Goal: Information Seeking & Learning: Find specific fact

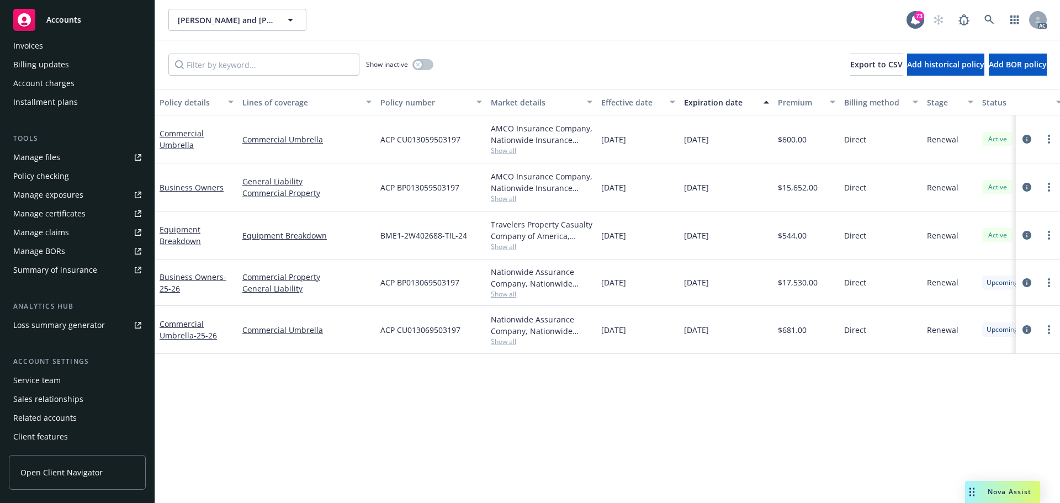
scroll to position [216, 0]
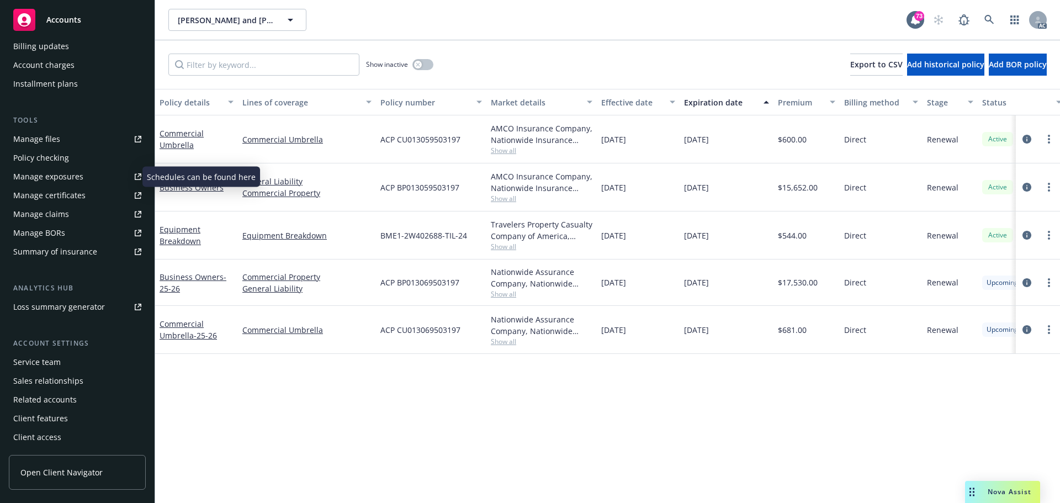
click at [59, 174] on div "Manage exposures" at bounding box center [48, 177] width 70 height 18
click at [396, 439] on div "Policy details Lines of coverage Policy number Market details Effective date Ex…" at bounding box center [607, 296] width 905 height 414
click at [1026, 237] on icon "circleInformation" at bounding box center [1026, 235] width 9 height 9
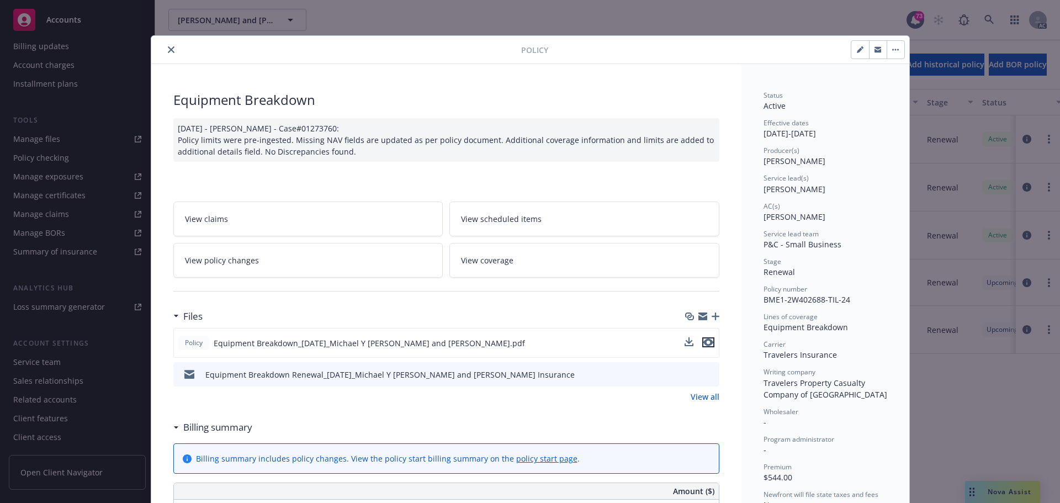
click at [707, 340] on icon "preview file" at bounding box center [708, 342] width 10 height 8
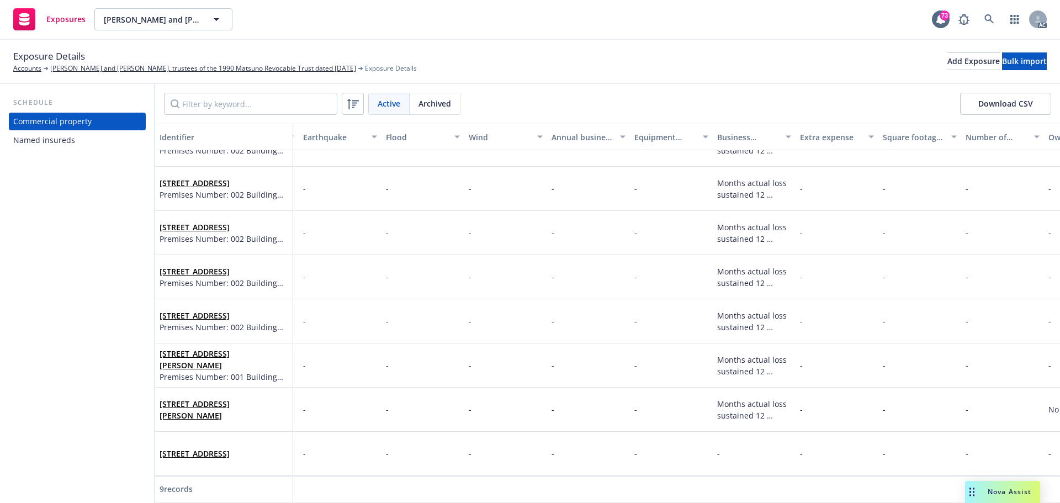
scroll to position [80, 0]
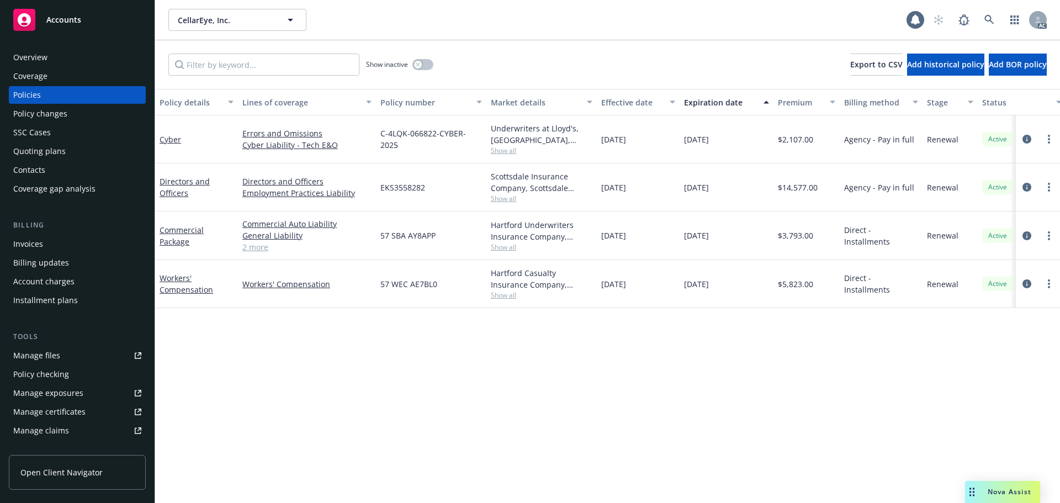
click at [656, 391] on div "Policy details Lines of coverage Policy number Market details Effective date Ex…" at bounding box center [607, 296] width 905 height 414
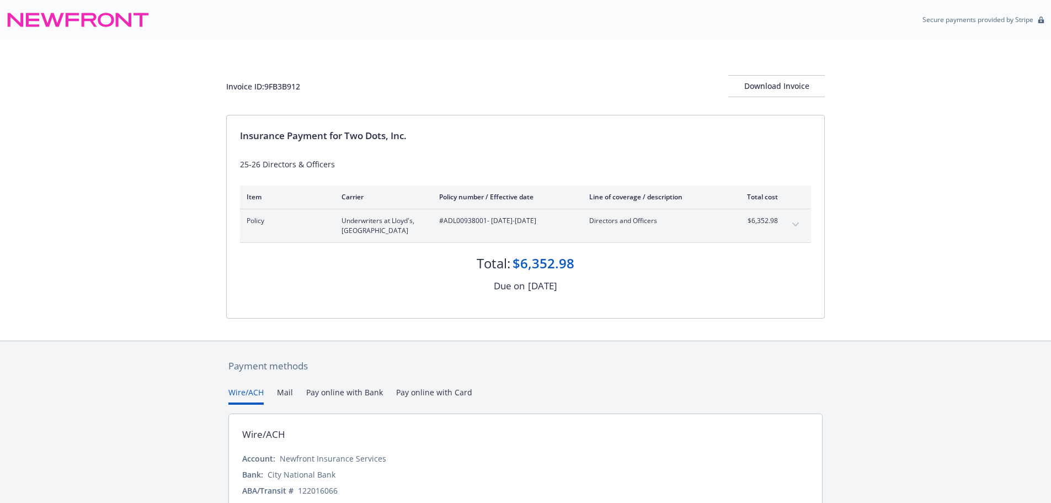
click at [983, 346] on div "Payment methods Wire/ACH Mail Pay online with Bank Pay online with Card Wire/AC…" at bounding box center [525, 455] width 1051 height 228
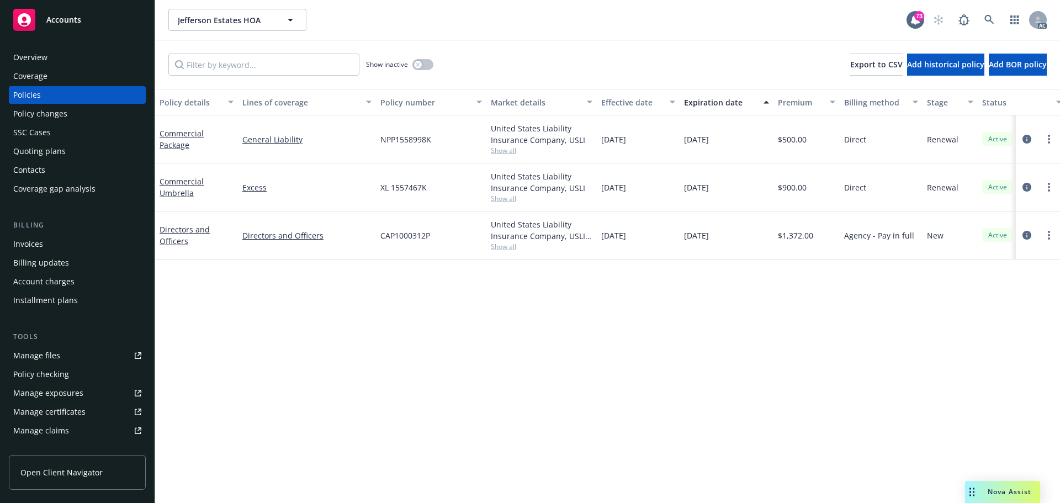
click at [616, 437] on div "Policy details Lines of coverage Policy number Market details Effective date Ex…" at bounding box center [607, 296] width 905 height 414
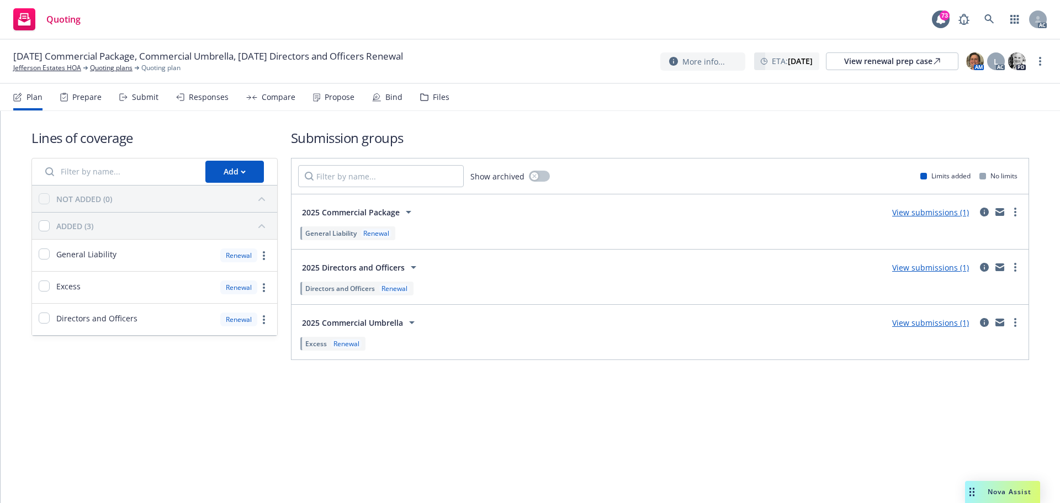
click at [140, 99] on div "Submit" at bounding box center [145, 97] width 26 height 9
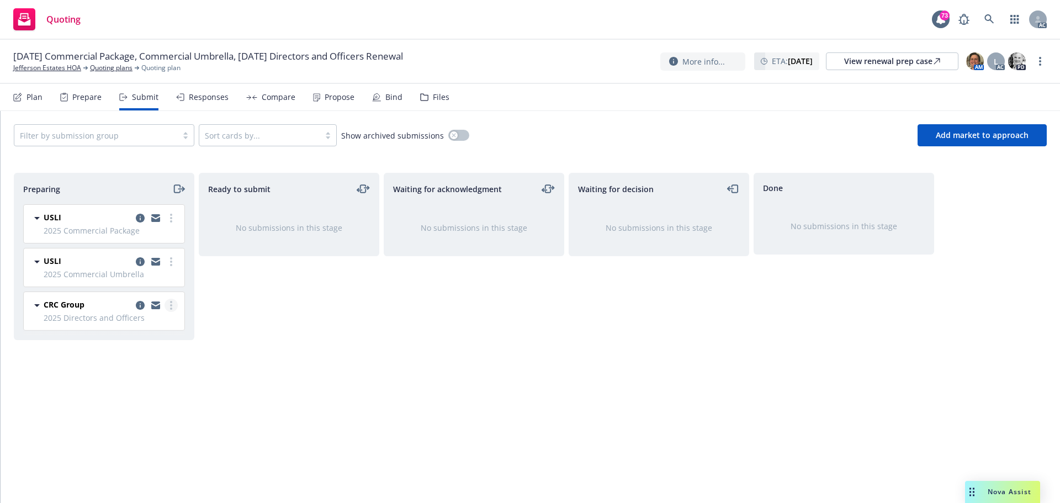
click at [171, 309] on circle "more" at bounding box center [171, 308] width 2 height 2
click at [157, 347] on span "Log acknowledgement" at bounding box center [121, 349] width 109 height 10
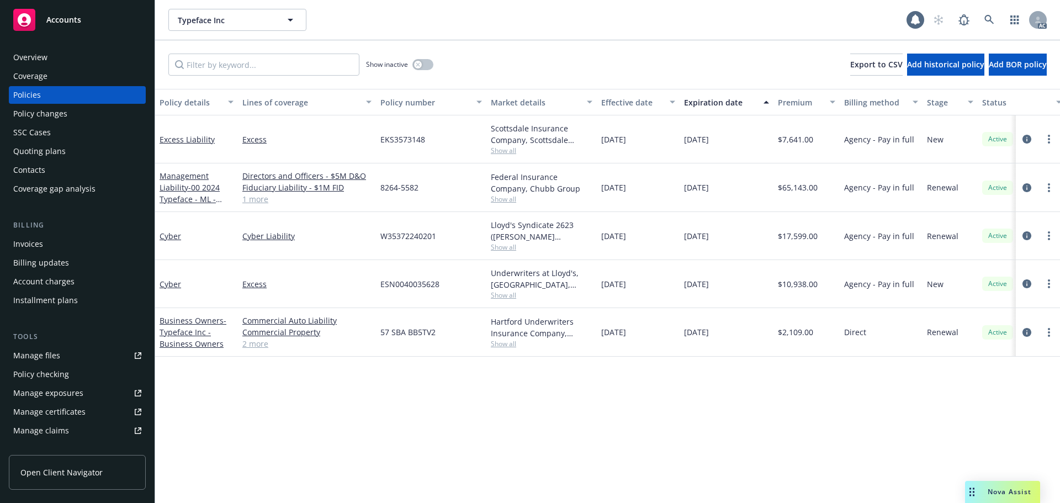
click at [630, 407] on div "Policy details Lines of coverage Policy number Market details Effective date Ex…" at bounding box center [607, 296] width 905 height 414
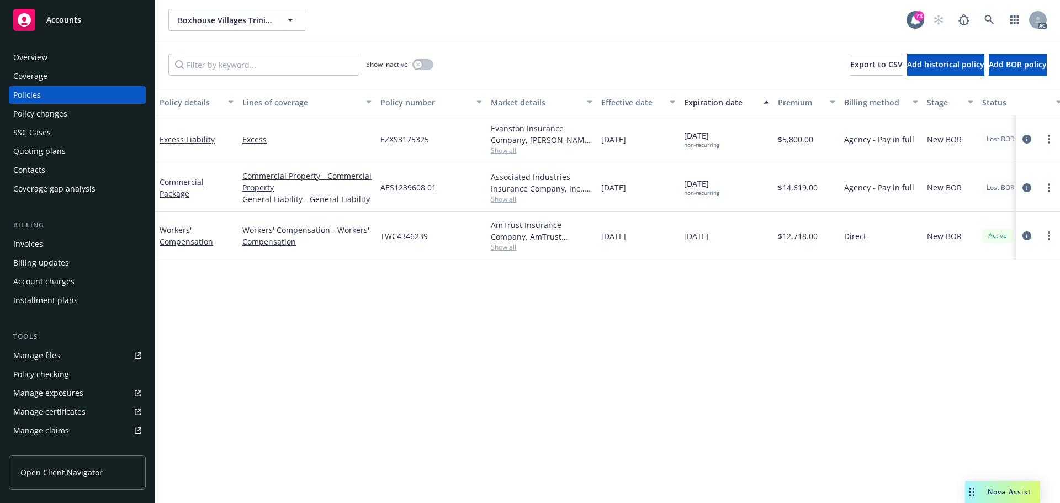
click at [46, 60] on div "Overview" at bounding box center [30, 58] width 34 height 18
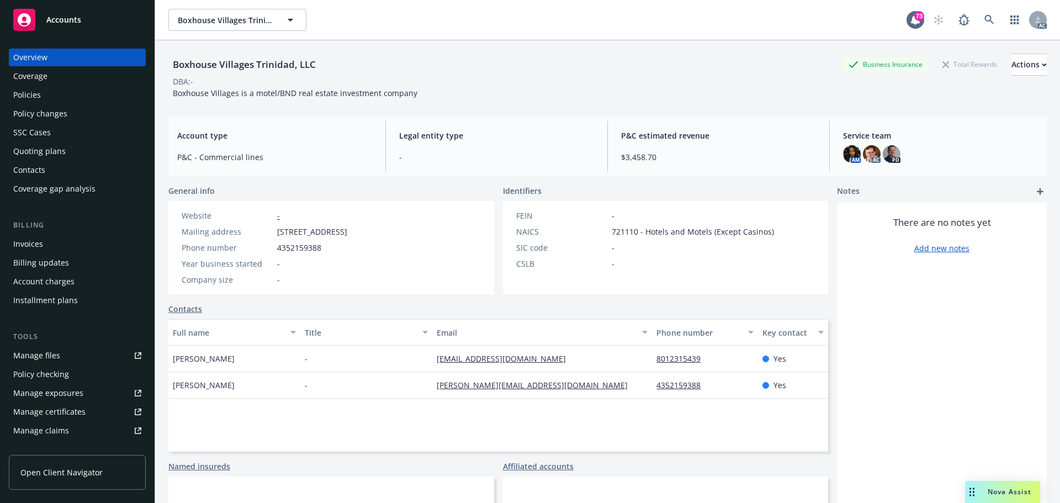
click at [42, 93] on div "Policies" at bounding box center [77, 95] width 128 height 18
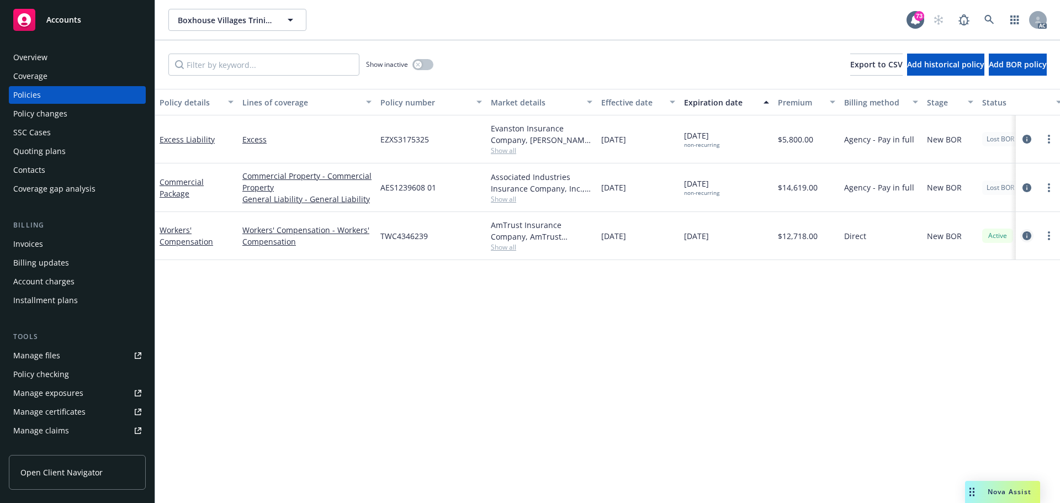
click at [1025, 237] on icon "circleInformation" at bounding box center [1026, 235] width 9 height 9
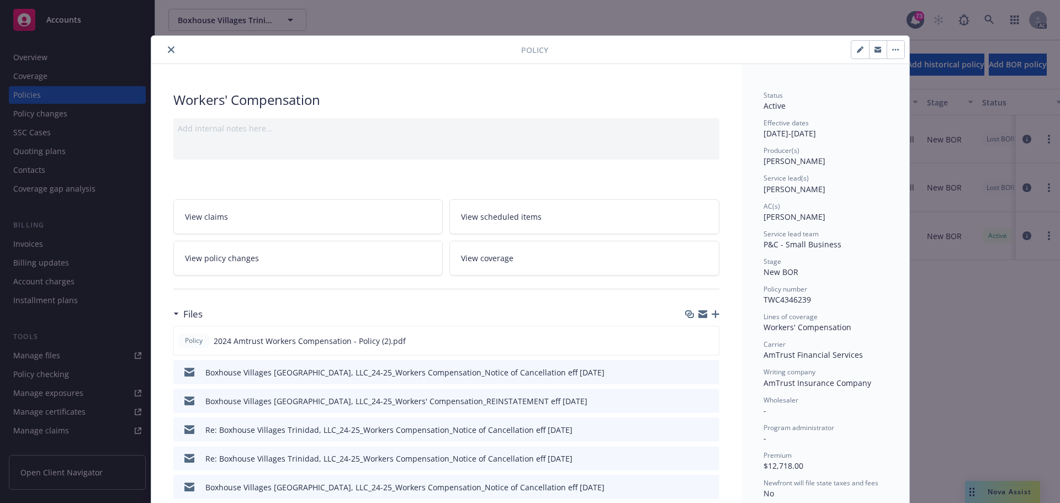
click at [164, 50] on button "close" at bounding box center [170, 49] width 13 height 13
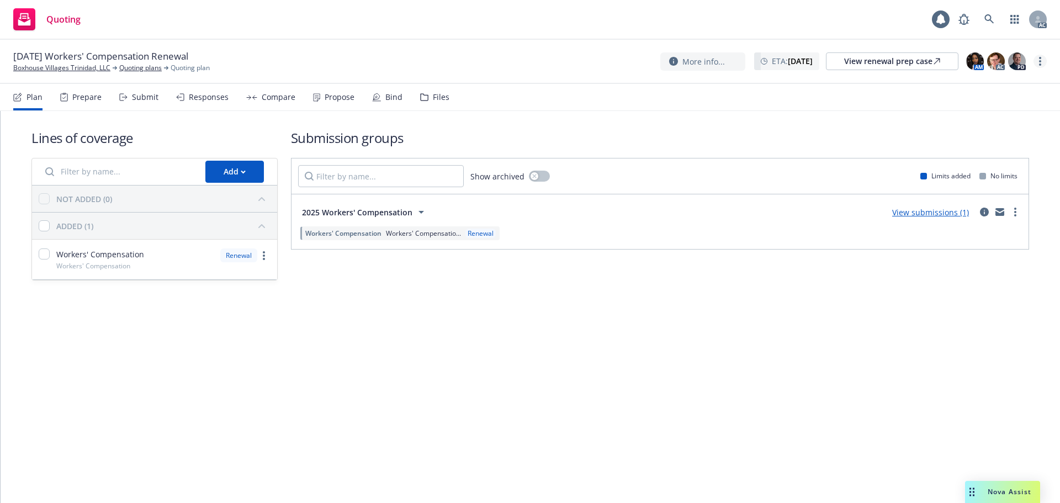
click at [1038, 62] on link "more" at bounding box center [1039, 61] width 13 height 13
click at [967, 89] on link "Copy logging email" at bounding box center [984, 84] width 123 height 22
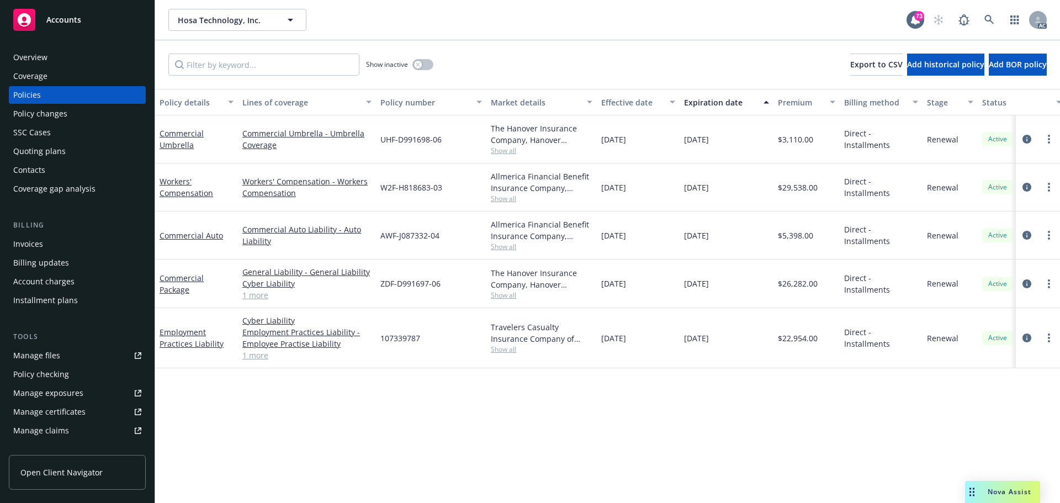
click at [593, 452] on div "Policy details Lines of coverage Policy number Market details Effective date Ex…" at bounding box center [607, 296] width 905 height 414
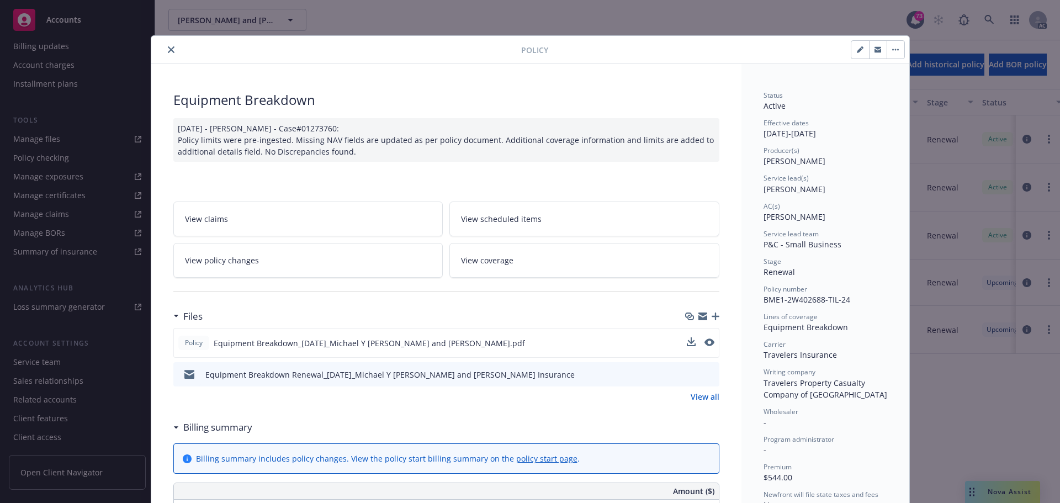
scroll to position [55, 0]
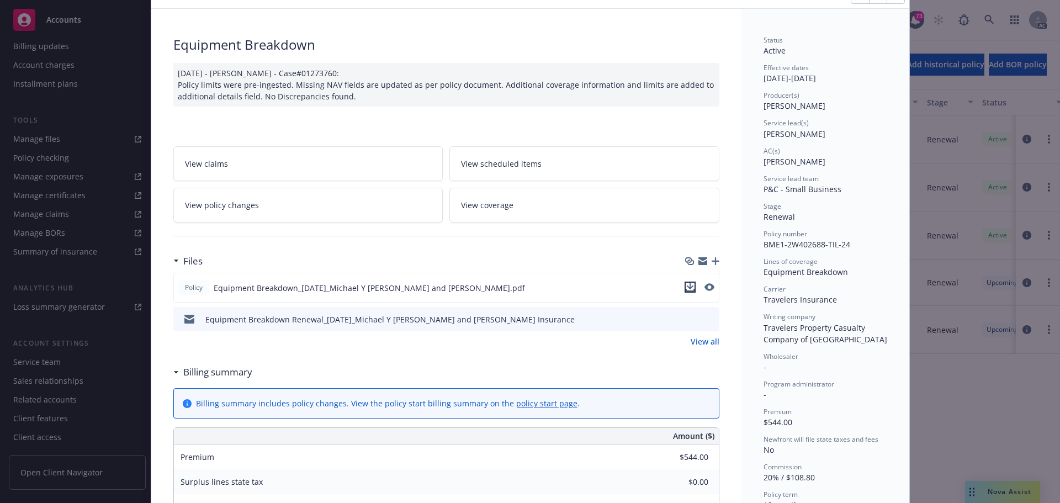
click at [687, 288] on icon "download file" at bounding box center [689, 287] width 9 height 9
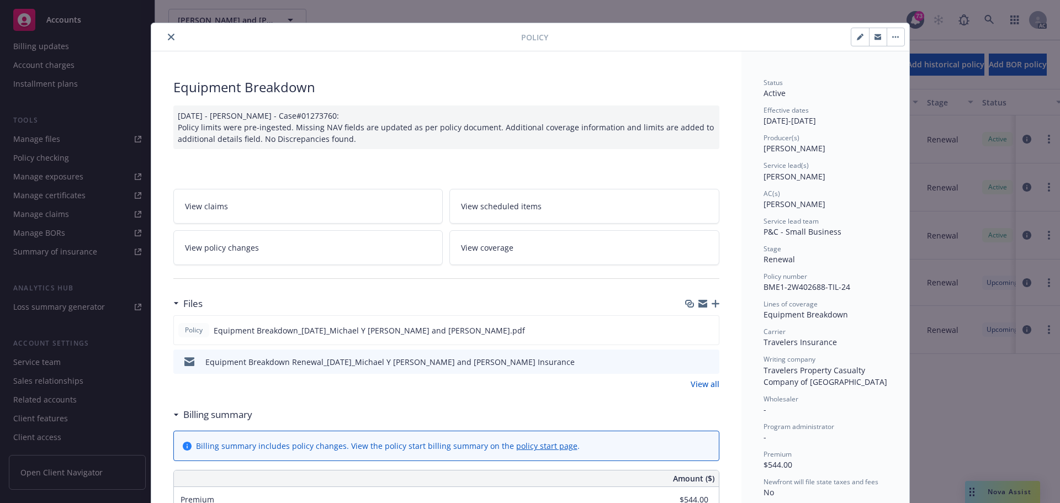
scroll to position [0, 0]
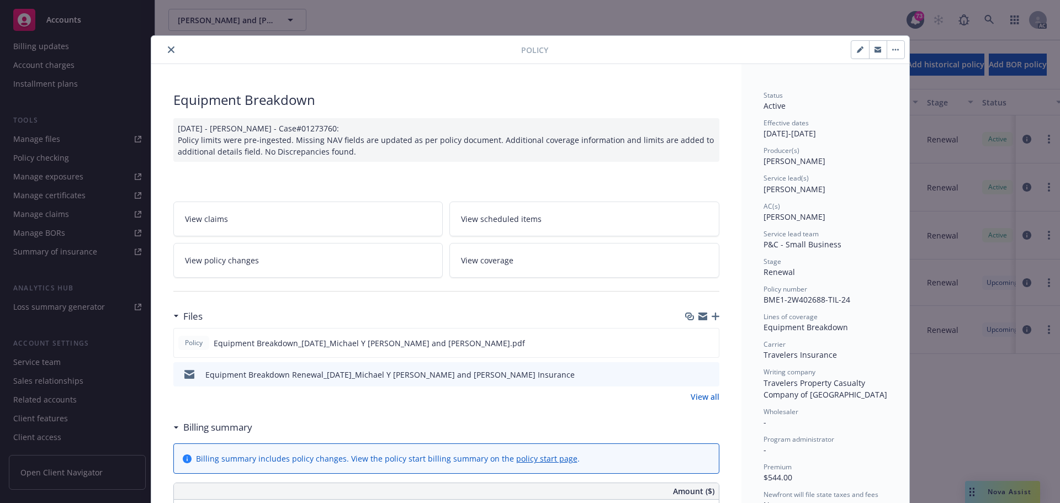
click at [169, 49] on icon "close" at bounding box center [171, 49] width 7 height 7
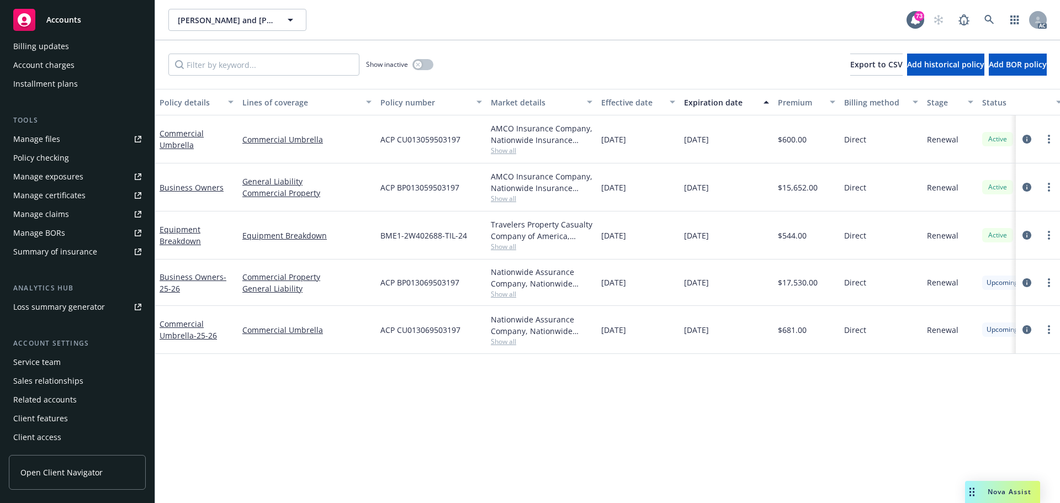
click at [1017, 490] on span "Nova Assist" at bounding box center [1009, 491] width 44 height 9
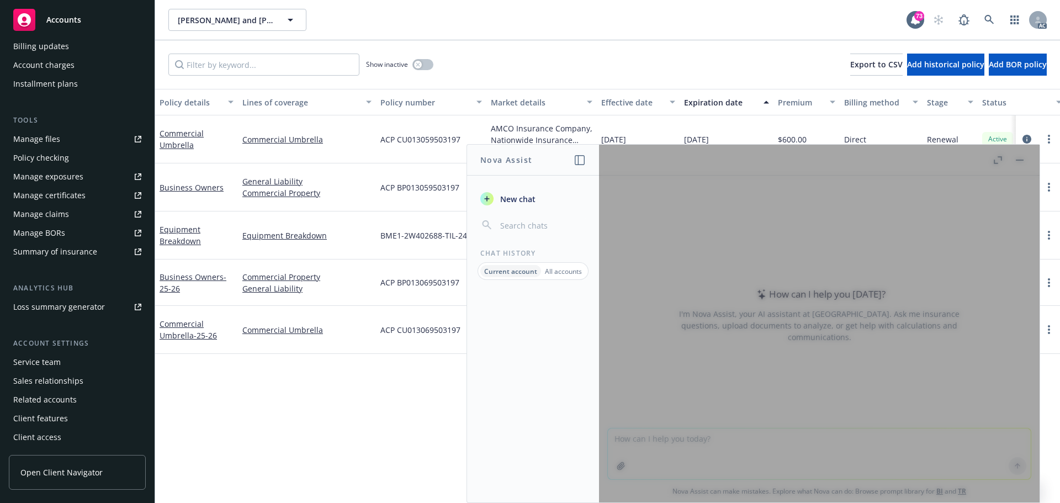
click at [580, 156] on icon "button" at bounding box center [580, 160] width 10 height 10
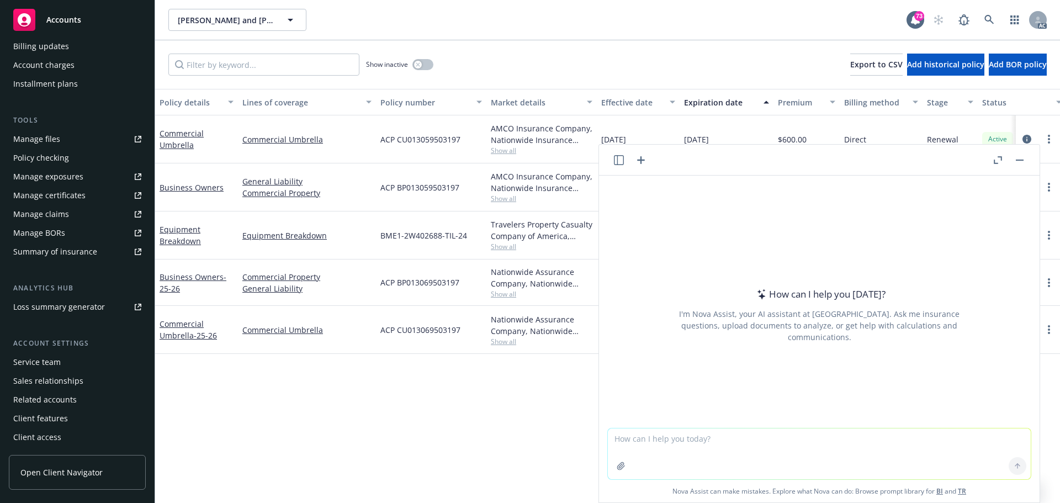
click at [616, 465] on icon "button" at bounding box center [620, 465] width 9 height 9
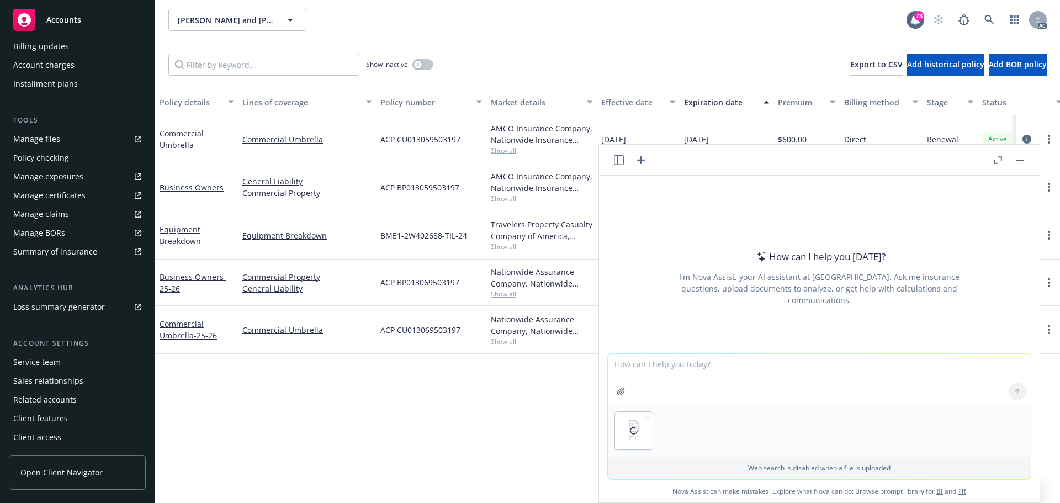
click at [721, 370] on textarea at bounding box center [819, 379] width 423 height 51
drag, startPoint x: 837, startPoint y: 360, endPoint x: 864, endPoint y: 364, distance: 27.3
click at [864, 364] on textarea "Pleases review this policy and summary all the SOV info to me, such as Address,…" at bounding box center [819, 379] width 423 height 52
click at [745, 376] on textarea "Pleases review this policy and summary all the SOV info to me, such as Address,…" at bounding box center [819, 379] width 423 height 52
click at [806, 375] on textarea "Pleases review this policy and summary all the SOV info to me, such as Address,…" at bounding box center [819, 379] width 423 height 52
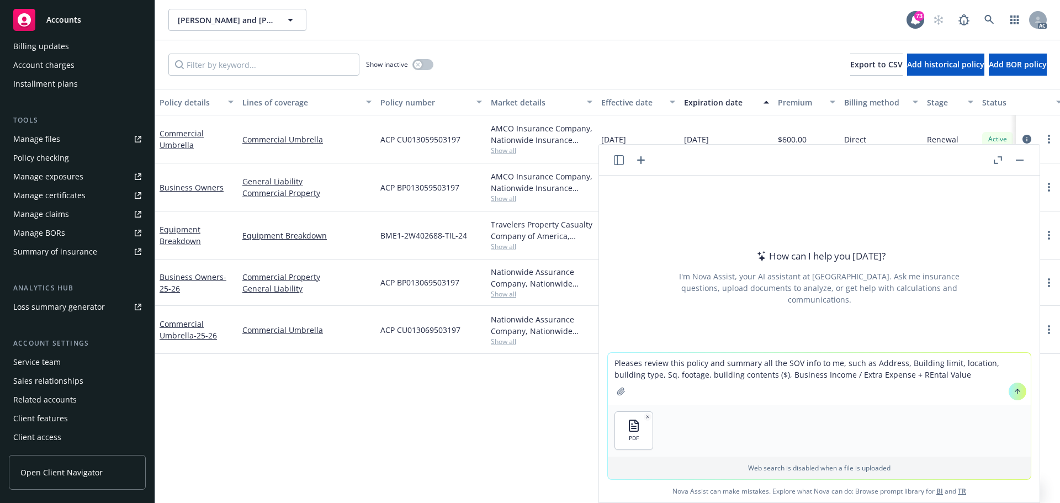
click at [886, 378] on textarea "Pleases review this policy and summary all the SOV info to me, such as Address,…" at bounding box center [819, 379] width 423 height 52
click at [934, 375] on textarea "Pleases review this policy and summary all the SOV info to me, such as Address,…" at bounding box center [819, 379] width 423 height 52
click at [938, 378] on textarea "Pleases review this policy and summary all the SOV info to me, such as Address,…" at bounding box center [819, 379] width 423 height 52
type textarea "Pleases review this policy and summary all the SOV info to me, such as Address,…"
click at [1013, 392] on icon at bounding box center [1017, 391] width 8 height 8
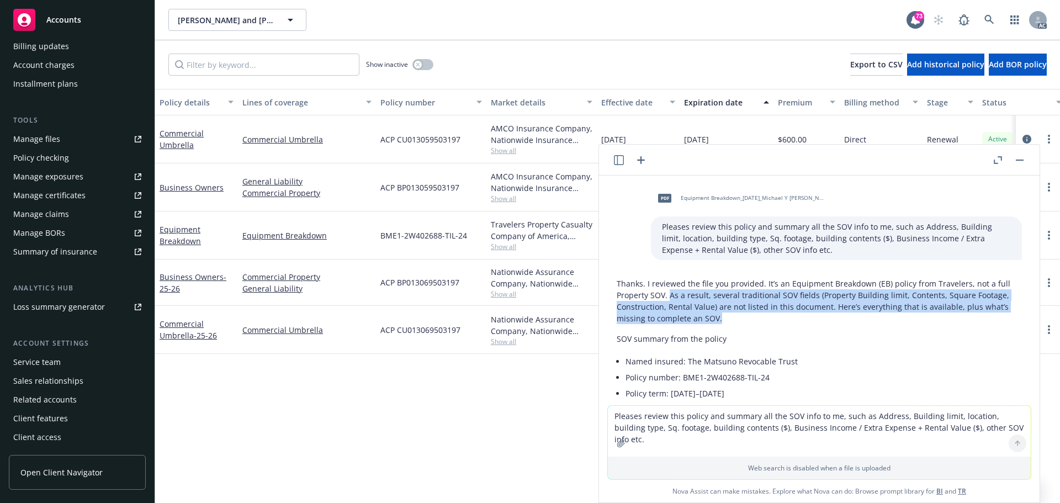
drag, startPoint x: 668, startPoint y: 297, endPoint x: 725, endPoint y: 318, distance: 60.1
click at [725, 318] on p "Thanks. I reviewed the file you provided. It’s an Equipment Breakdown (EB) poli…" at bounding box center [818, 301] width 405 height 46
copy p "As a result, several traditional SOV fields (Property Building limit, Contents,…"
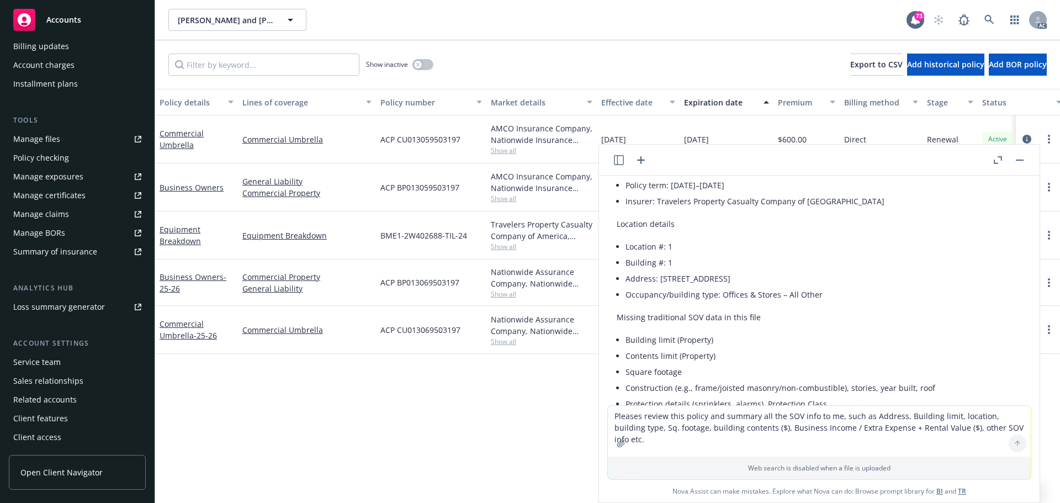
scroll to position [221, 0]
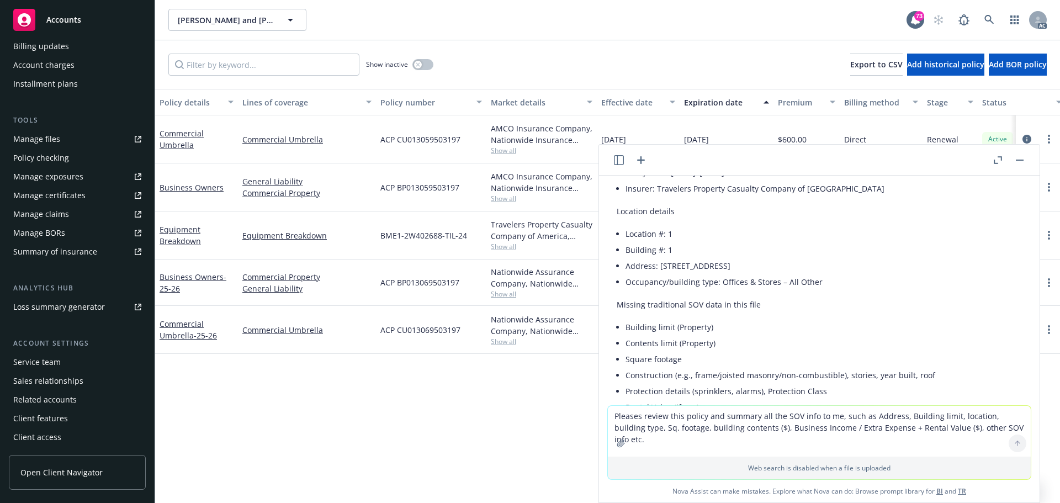
drag, startPoint x: 660, startPoint y: 269, endPoint x: 784, endPoint y: 269, distance: 124.2
click at [784, 269] on li "Address: 24999 Potter Rd, Salinas, CA 93908" at bounding box center [823, 266] width 396 height 16
copy li "24999 Potter Rd, Salinas, CA 93908"
drag, startPoint x: 660, startPoint y: 267, endPoint x: 785, endPoint y: 269, distance: 125.9
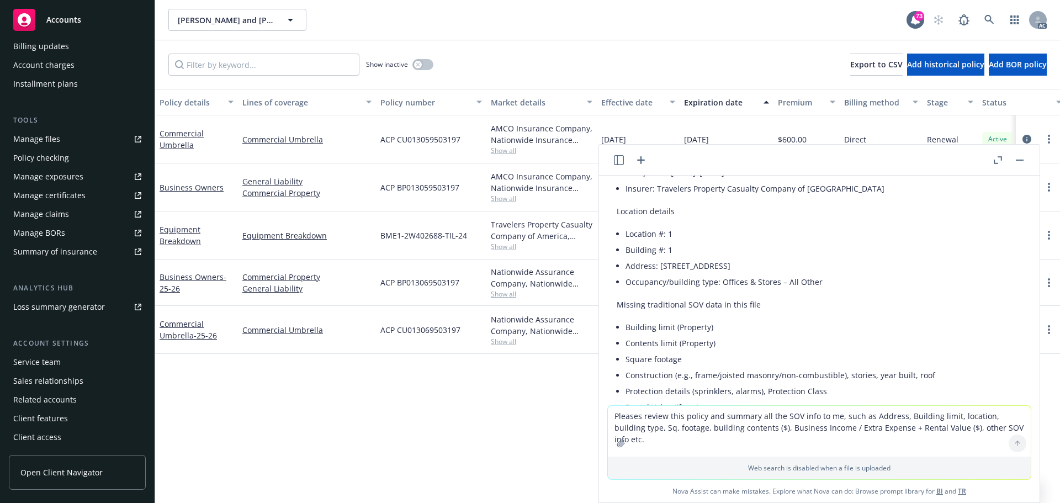
click at [785, 269] on li "Address: 24999 Potter Rd, Salinas, CA 93908" at bounding box center [823, 266] width 396 height 16
copy li "24999 Potter Rd, Salinas, CA 93908"
copy li "building type: Offices & Stores"
drag, startPoint x: 668, startPoint y: 284, endPoint x: 775, endPoint y: 283, distance: 107.6
click at [775, 283] on li "Occupancy/building type: Offices & Stores – All Other" at bounding box center [823, 282] width 396 height 16
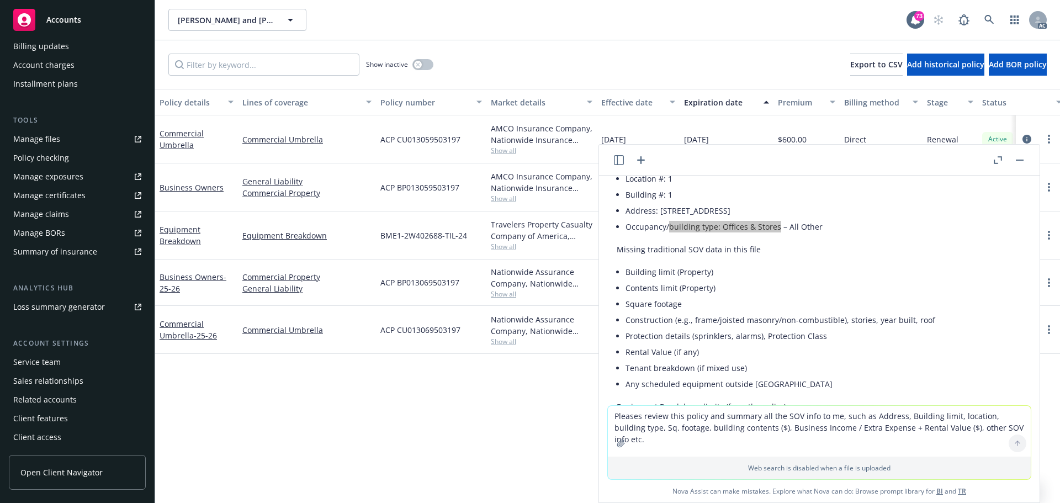
scroll to position [331, 0]
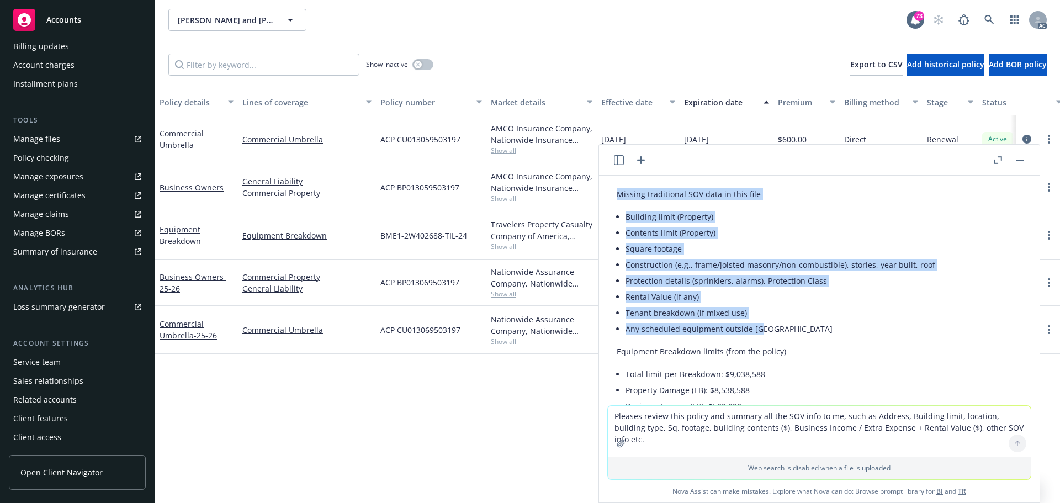
drag, startPoint x: 619, startPoint y: 195, endPoint x: 766, endPoint y: 327, distance: 197.4
click at [766, 327] on div "Thanks. I reviewed the file you provided. It’s an Equipment Breakdown (EB) poli…" at bounding box center [818, 467] width 405 height 1050
copy div "Missing traditional SOV data in this file Building limit (Property) Contents li…"
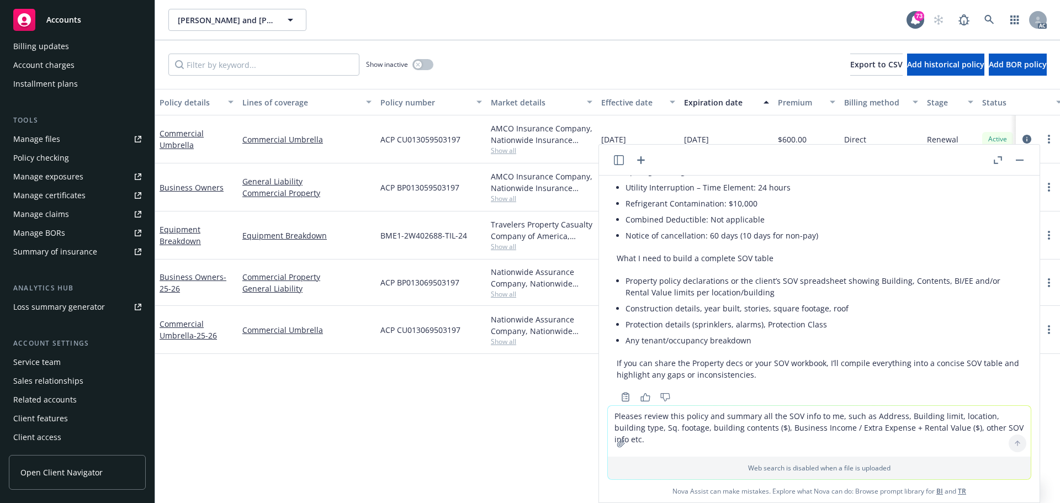
scroll to position [964, 0]
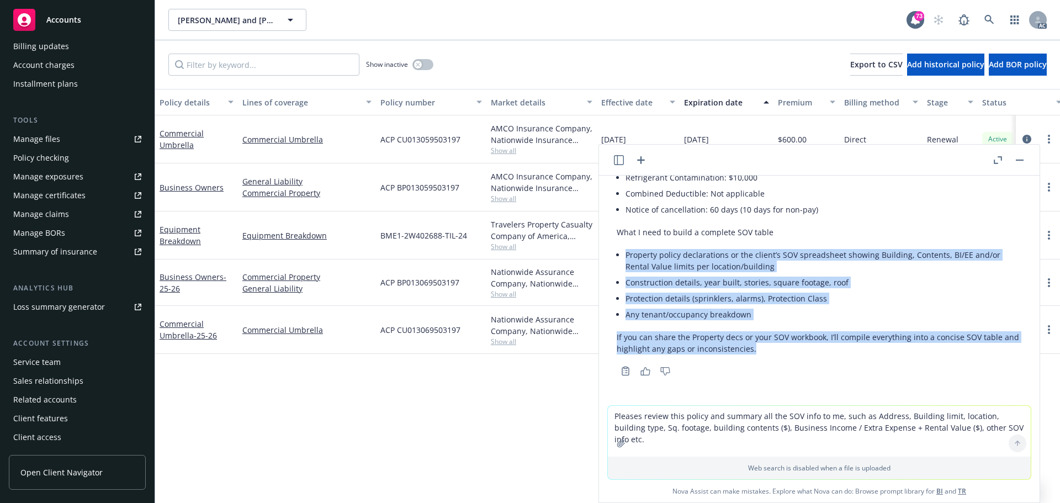
drag, startPoint x: 775, startPoint y: 352, endPoint x: 613, endPoint y: 257, distance: 187.7
copy div "Property policy declarations or the client’s SOV spreadsheet showing Building, …"
click at [767, 343] on p "If you can share the Property decs or your SOV workbook, I’ll compile everythin…" at bounding box center [818, 342] width 405 height 23
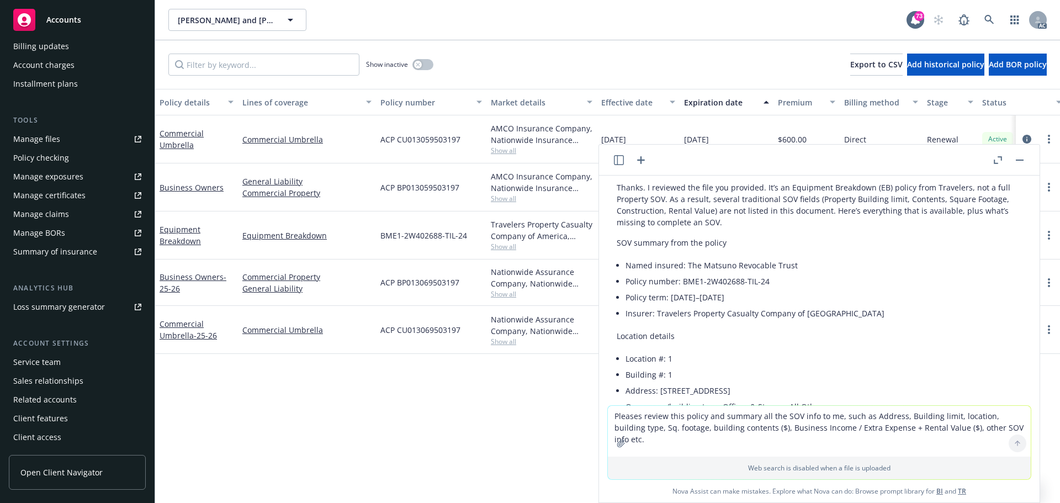
scroll to position [26, 0]
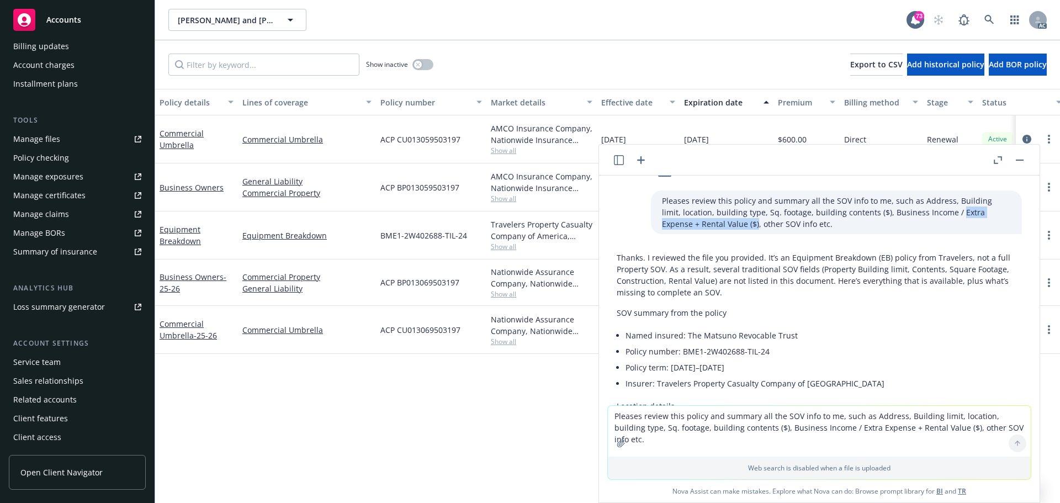
drag, startPoint x: 920, startPoint y: 214, endPoint x: 700, endPoint y: 225, distance: 219.9
click at [700, 225] on p "Pleases review this policy and summary all the SOV info to me, such as Address,…" at bounding box center [836, 212] width 349 height 35
copy p "Extra Expense + Rental Value ($)"
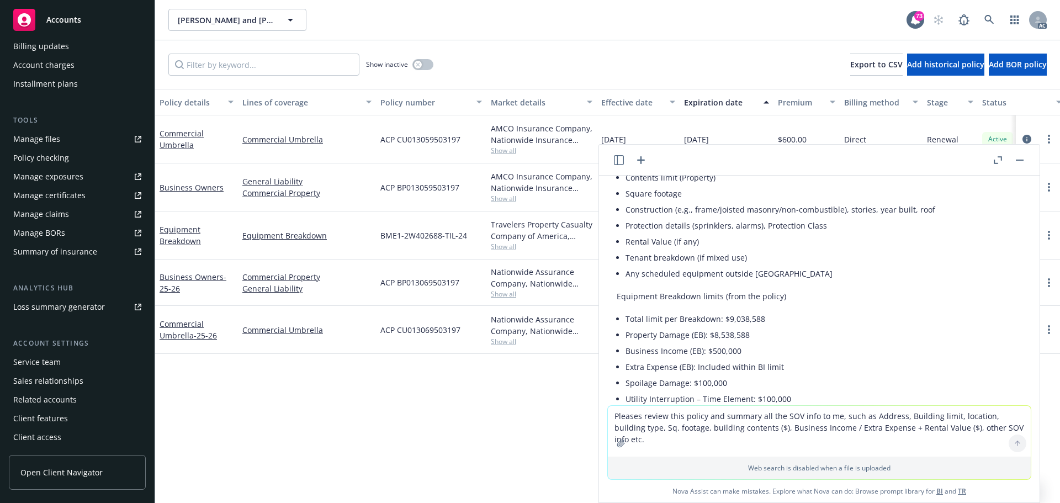
scroll to position [442, 0]
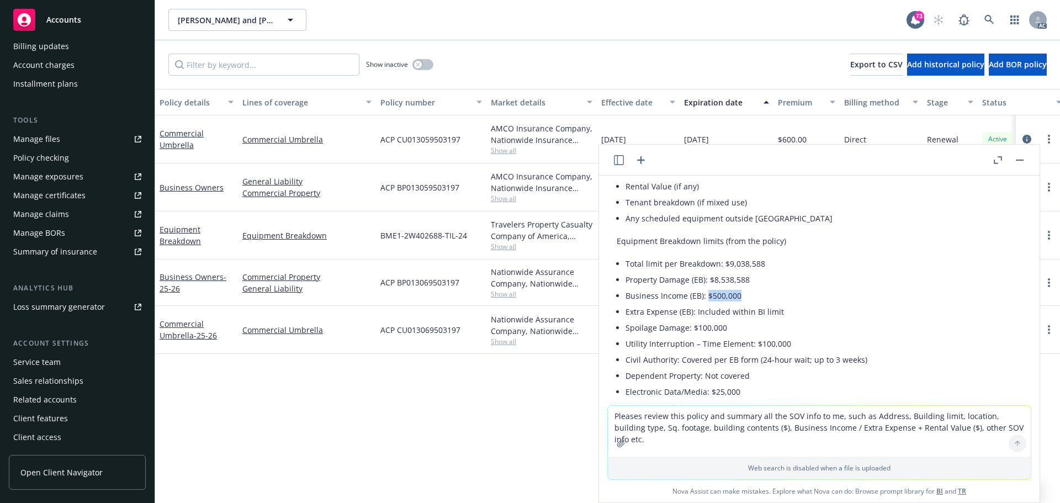
drag, startPoint x: 708, startPoint y: 297, endPoint x: 738, endPoint y: 298, distance: 29.8
click at [738, 298] on li "Business Income (EB): $500,000" at bounding box center [823, 296] width 396 height 16
copy li "$500,000"
click at [767, 300] on li "Business Income (EB): $500,000" at bounding box center [823, 296] width 396 height 16
drag, startPoint x: 711, startPoint y: 297, endPoint x: 742, endPoint y: 297, distance: 30.9
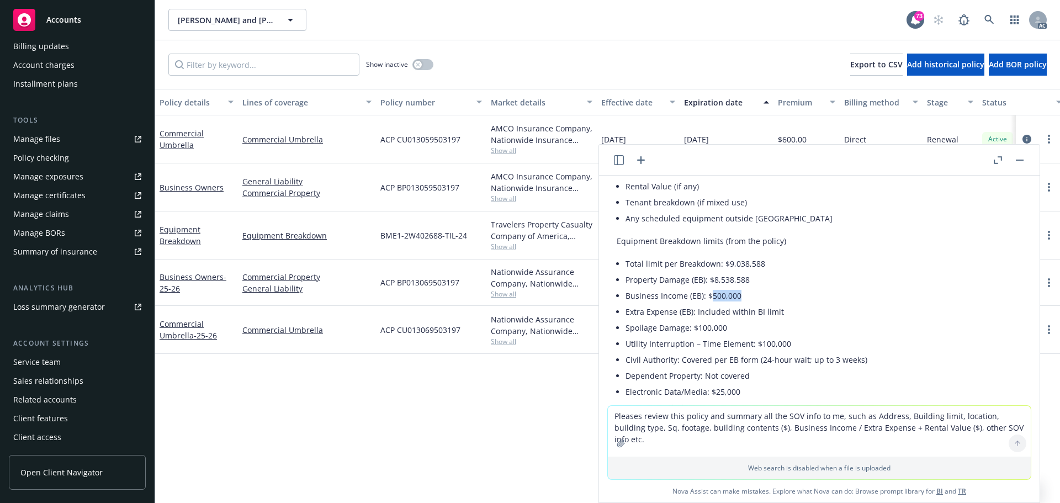
click at [742, 297] on li "Business Income (EB): $500,000" at bounding box center [823, 296] width 396 height 16
copy li "500,000"
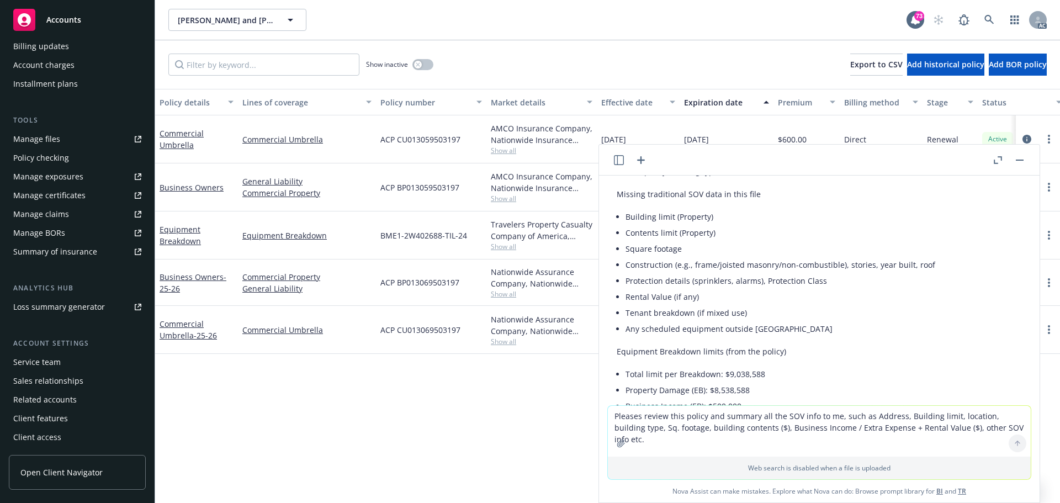
click at [812, 327] on li "Any scheduled equipment outside EB" at bounding box center [823, 329] width 396 height 16
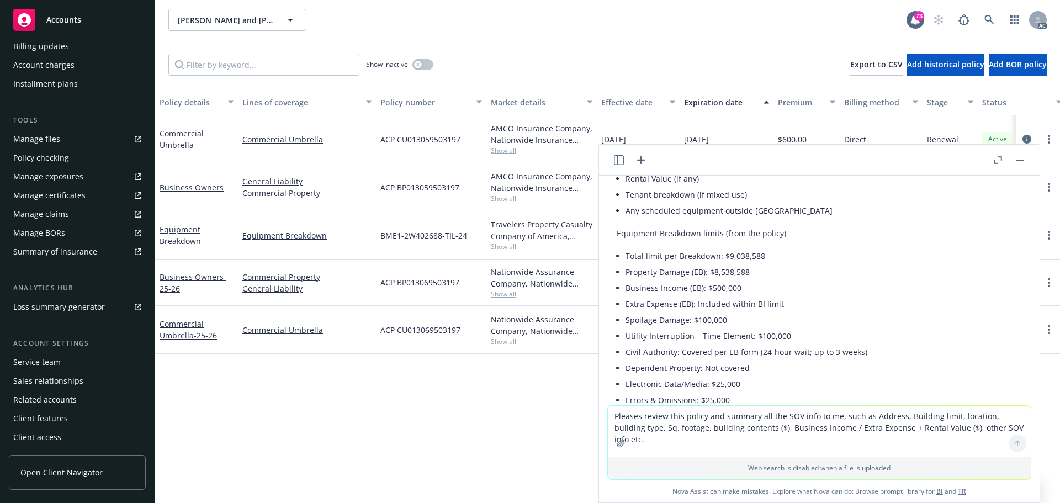
scroll to position [442, 0]
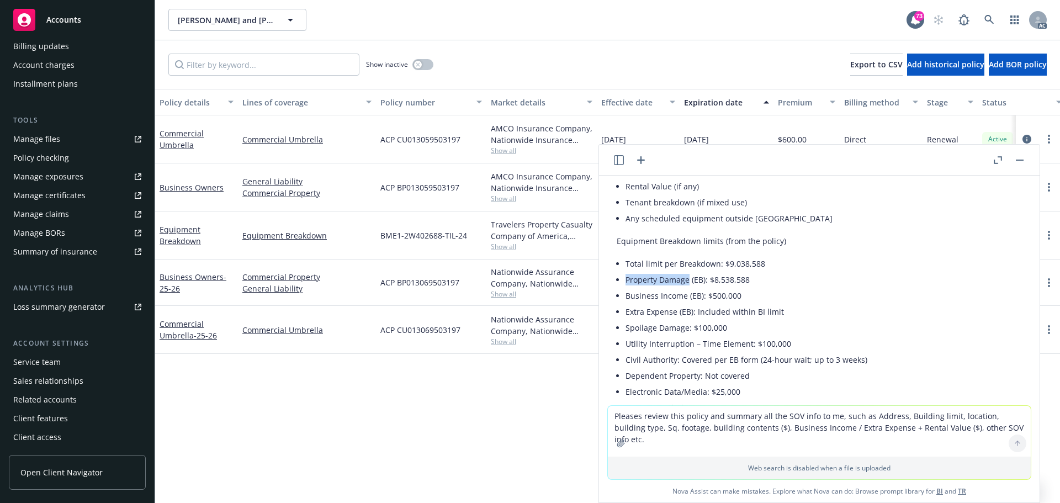
drag, startPoint x: 628, startPoint y: 280, endPoint x: 688, endPoint y: 278, distance: 60.8
click at [688, 278] on li "Property Damage (EB): $8,538,588" at bounding box center [823, 280] width 396 height 16
copy li "Property Damage"
drag, startPoint x: 626, startPoint y: 264, endPoint x: 716, endPoint y: 266, distance: 90.0
click at [716, 266] on li "Total limit per Breakdown: $9,038,588" at bounding box center [823, 264] width 396 height 16
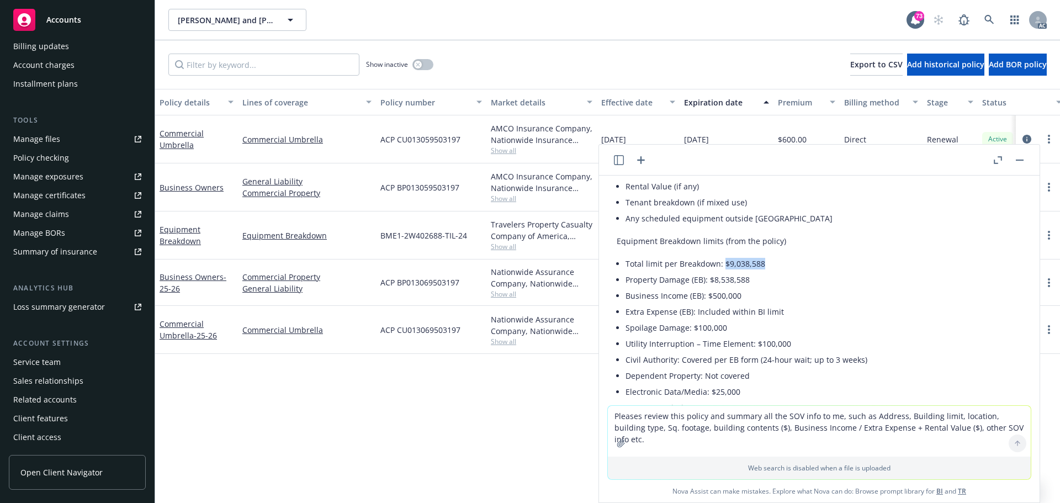
drag, startPoint x: 722, startPoint y: 265, endPoint x: 763, endPoint y: 267, distance: 40.9
click at [763, 267] on li "Total limit per Breakdown: $9,038,588" at bounding box center [823, 264] width 396 height 16
click at [779, 281] on li "Property Damage (EB): $8,538,588" at bounding box center [823, 280] width 396 height 16
drag, startPoint x: 728, startPoint y: 266, endPoint x: 766, endPoint y: 265, distance: 37.5
click at [766, 265] on li "Total limit per Breakdown: $9,038,588" at bounding box center [823, 264] width 396 height 16
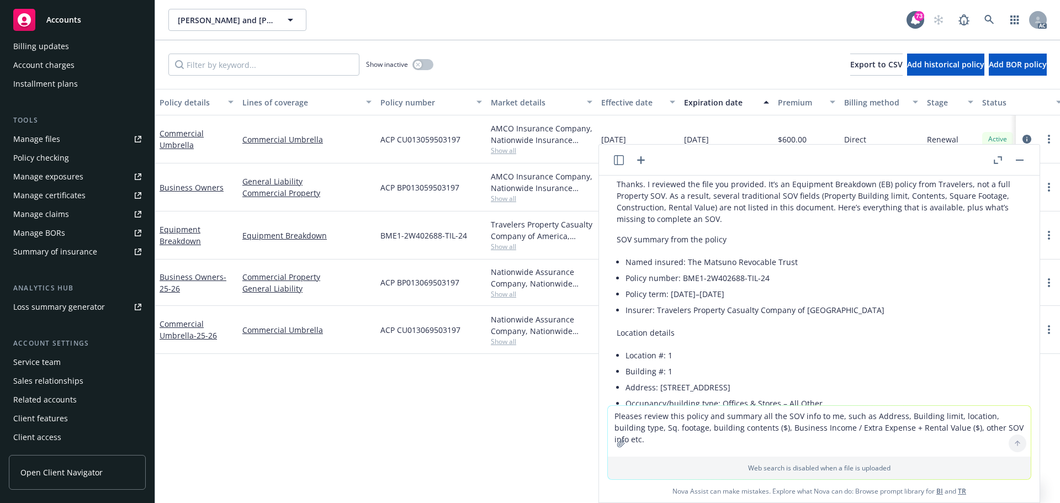
scroll to position [0, 0]
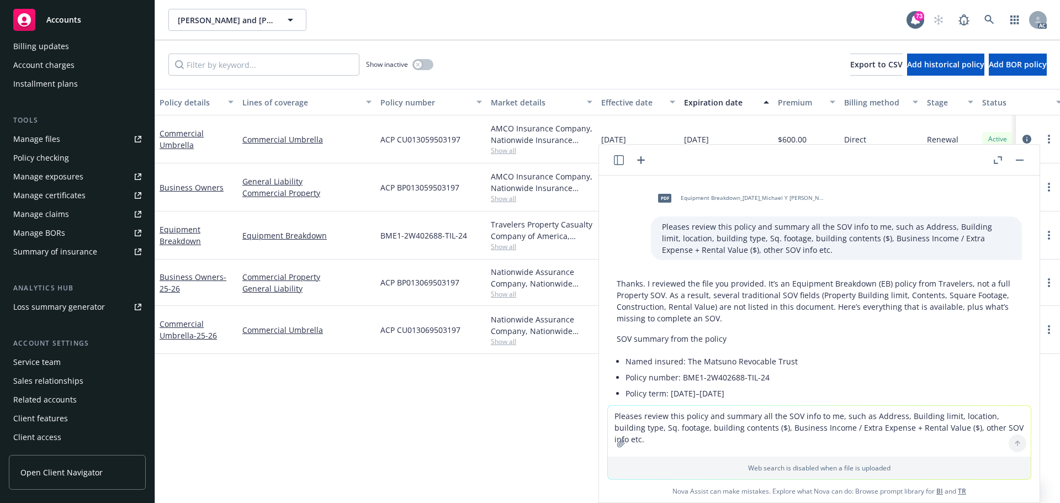
drag, startPoint x: 1028, startPoint y: 159, endPoint x: 1006, endPoint y: 155, distance: 21.9
click at [1027, 159] on header at bounding box center [819, 160] width 440 height 31
click at [1022, 160] on rect "button" at bounding box center [1020, 160] width 8 height 1
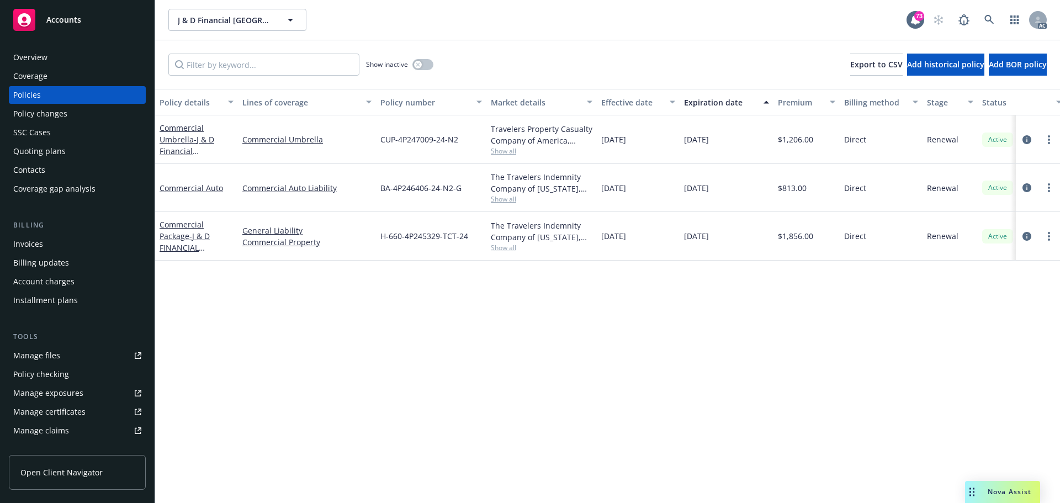
click at [45, 53] on div "Overview" at bounding box center [30, 58] width 34 height 18
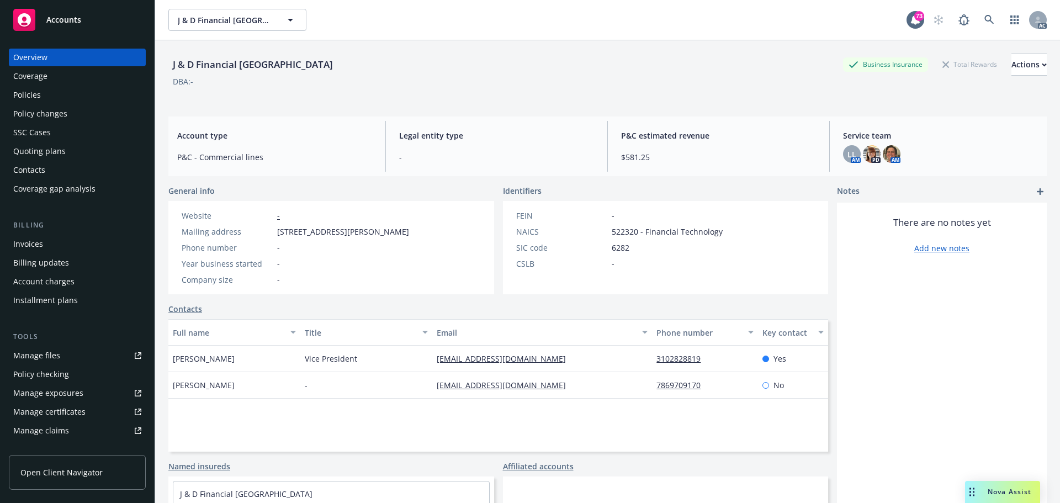
click at [31, 82] on div "Coverage" at bounding box center [30, 76] width 34 height 18
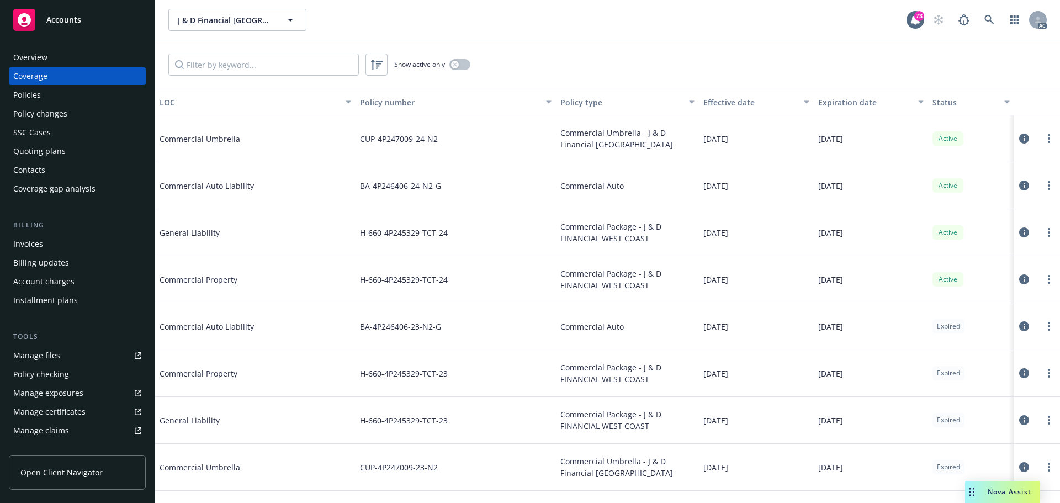
click at [44, 102] on div "Policies" at bounding box center [77, 95] width 128 height 18
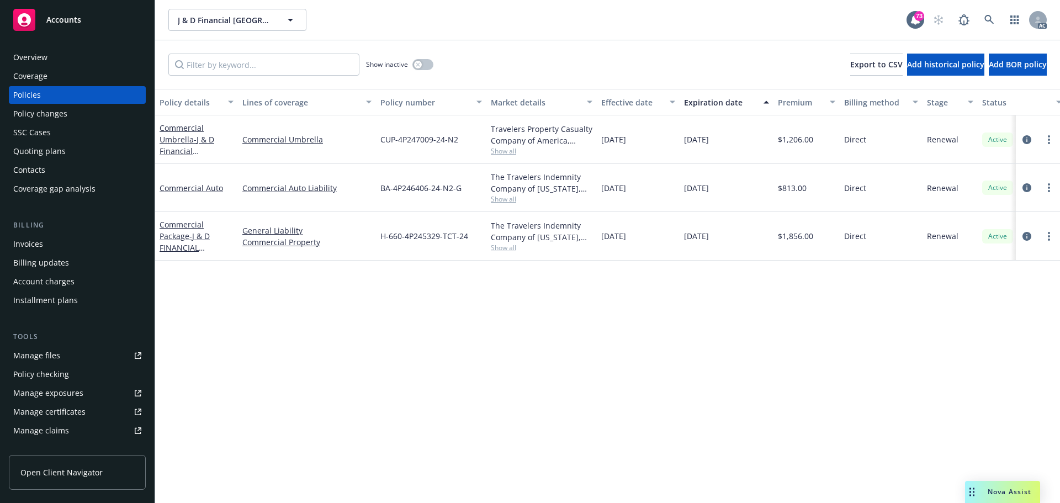
click at [576, 349] on div "Policy details Lines of coverage Policy number Market details Effective date Ex…" at bounding box center [607, 296] width 905 height 414
click at [498, 150] on span "Show all" at bounding box center [542, 150] width 102 height 9
click at [508, 331] on div "Policy details Lines of coverage Policy number Market details Effective date Ex…" at bounding box center [607, 296] width 905 height 414
click at [506, 200] on span "Show all" at bounding box center [542, 198] width 102 height 9
click at [407, 391] on div "Policy details Lines of coverage Policy number Market details Effective date Ex…" at bounding box center [607, 296] width 905 height 414
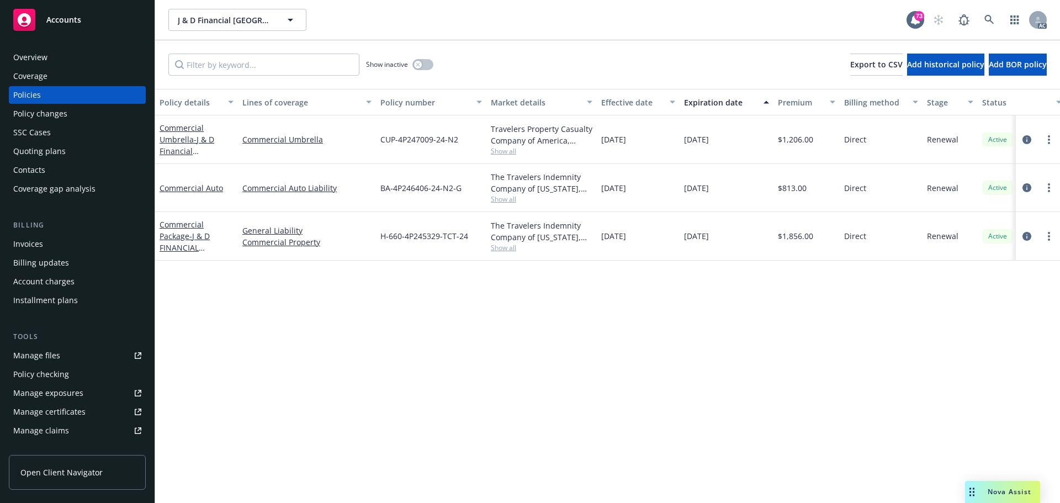
click at [502, 248] on span "Show all" at bounding box center [542, 247] width 102 height 9
click at [203, 374] on div "Policy details Lines of coverage Policy number Market details Effective date Ex…" at bounding box center [607, 296] width 905 height 414
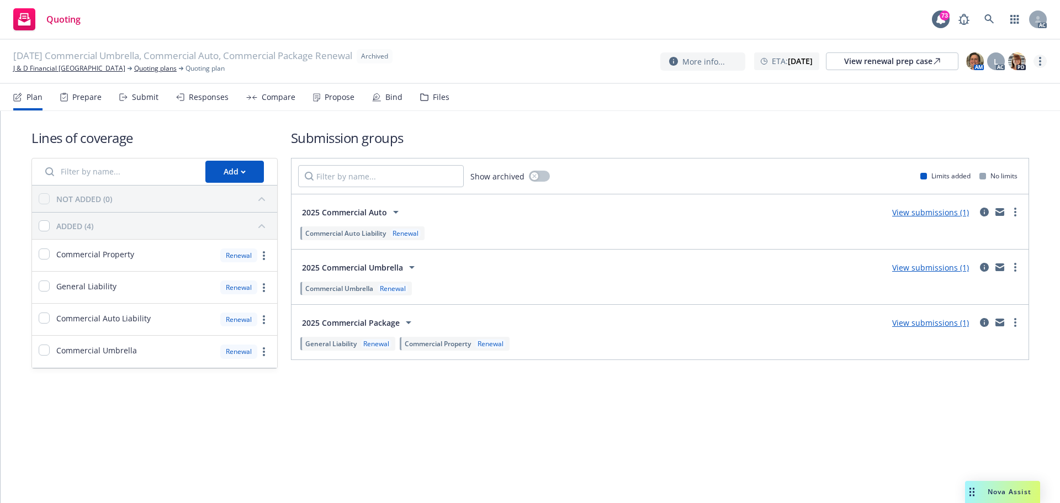
click at [1039, 60] on icon "more" at bounding box center [1040, 61] width 2 height 9
click at [979, 86] on link "Copy logging email" at bounding box center [984, 84] width 123 height 22
click at [87, 98] on div "Prepare" at bounding box center [86, 97] width 29 height 9
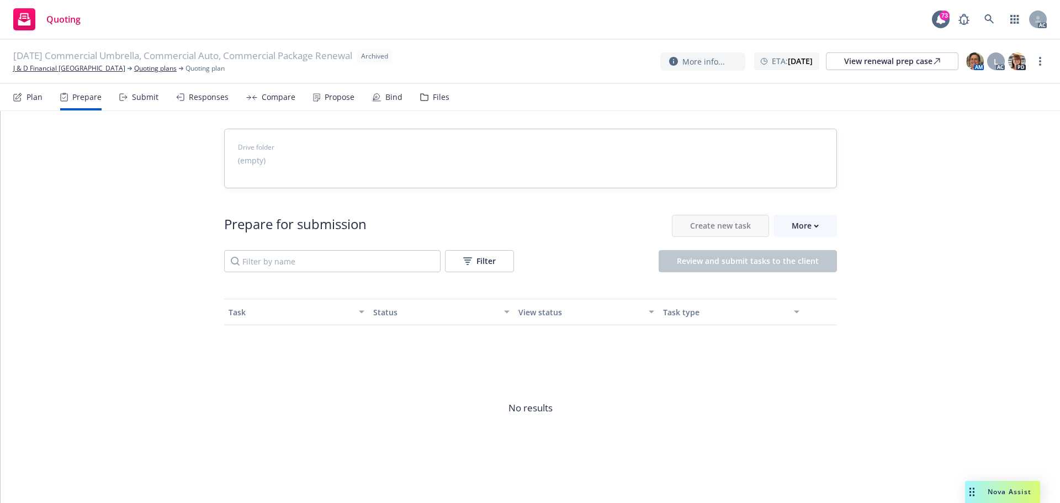
click at [133, 100] on div "Submit" at bounding box center [145, 97] width 26 height 9
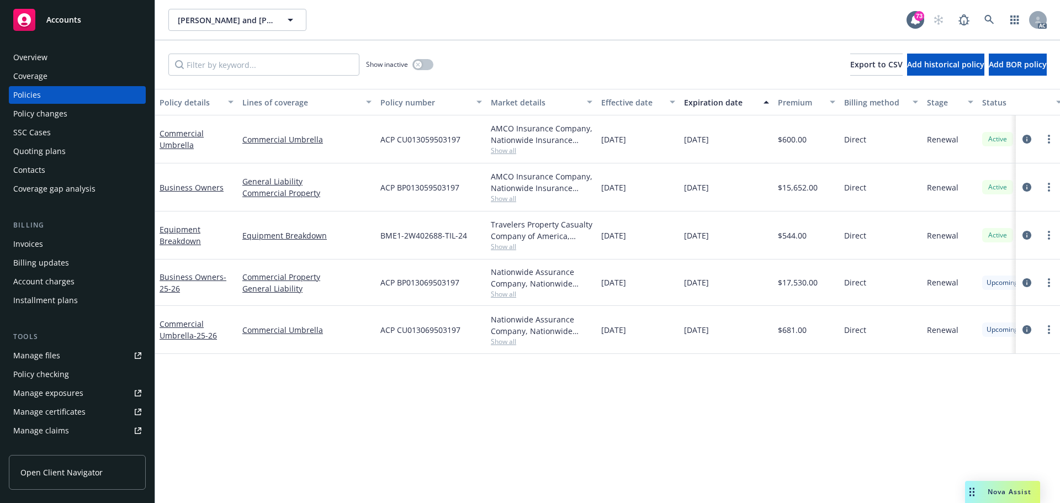
click at [520, 398] on div "Policy details Lines of coverage Policy number Market details Effective date Ex…" at bounding box center [607, 296] width 905 height 414
click at [669, 413] on div "Policy details Lines of coverage Policy number Market details Effective date Ex…" at bounding box center [607, 296] width 905 height 414
click at [634, 405] on div "Policy details Lines of coverage Policy number Market details Effective date Ex…" at bounding box center [607, 296] width 905 height 414
click at [58, 392] on div "Manage exposures" at bounding box center [48, 393] width 70 height 18
click at [52, 394] on div "Manage exposures" at bounding box center [48, 393] width 70 height 18
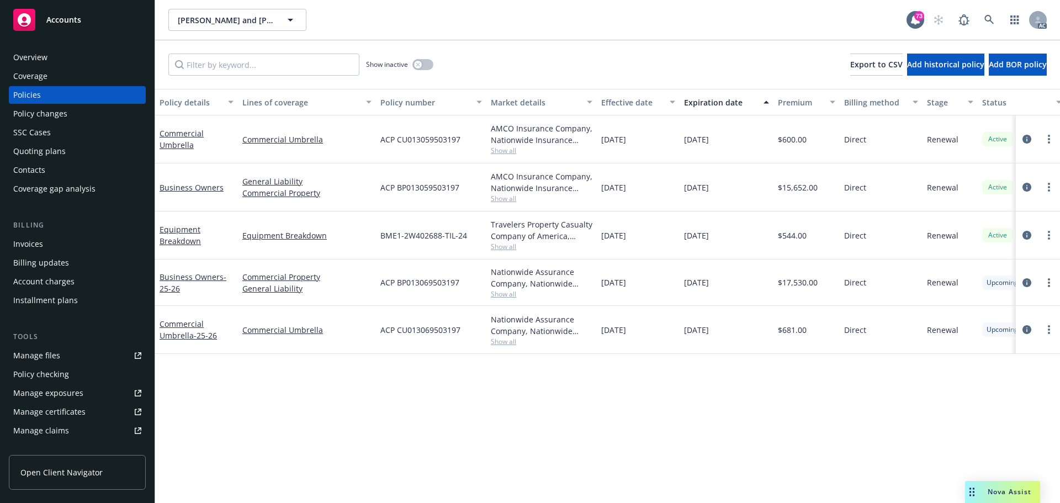
click at [1002, 488] on span "Nova Assist" at bounding box center [1009, 491] width 44 height 9
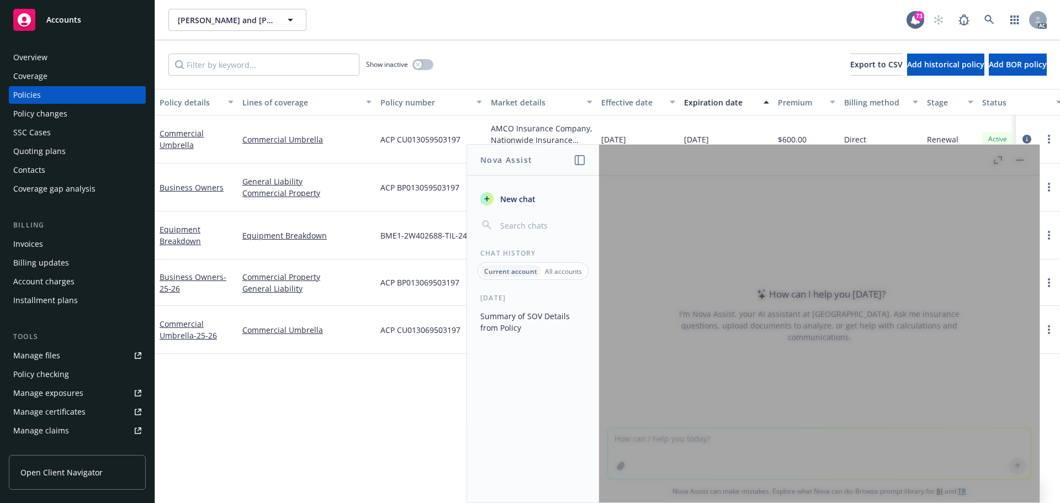
click at [549, 274] on p "All accounts" at bounding box center [563, 271] width 37 height 9
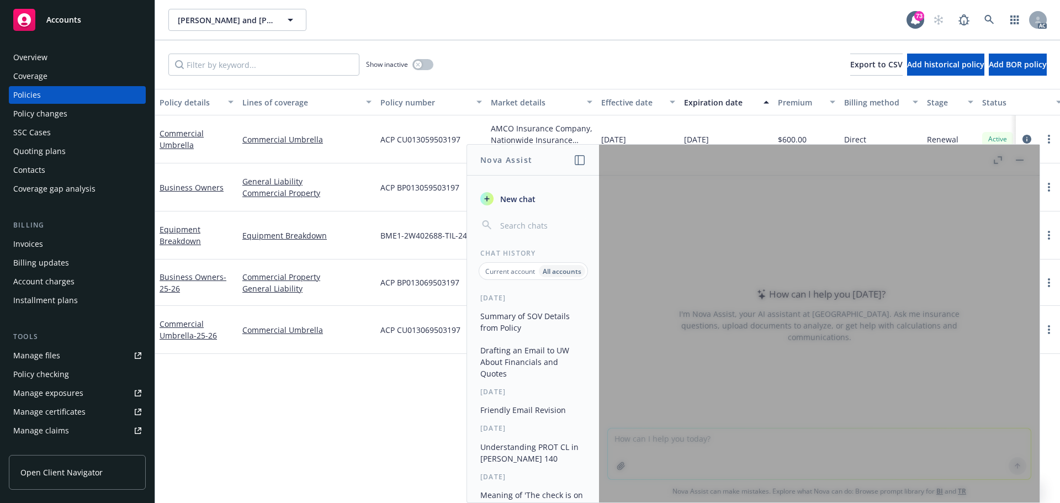
click at [530, 328] on button "Summary of SOV Details from Policy" at bounding box center [533, 322] width 114 height 30
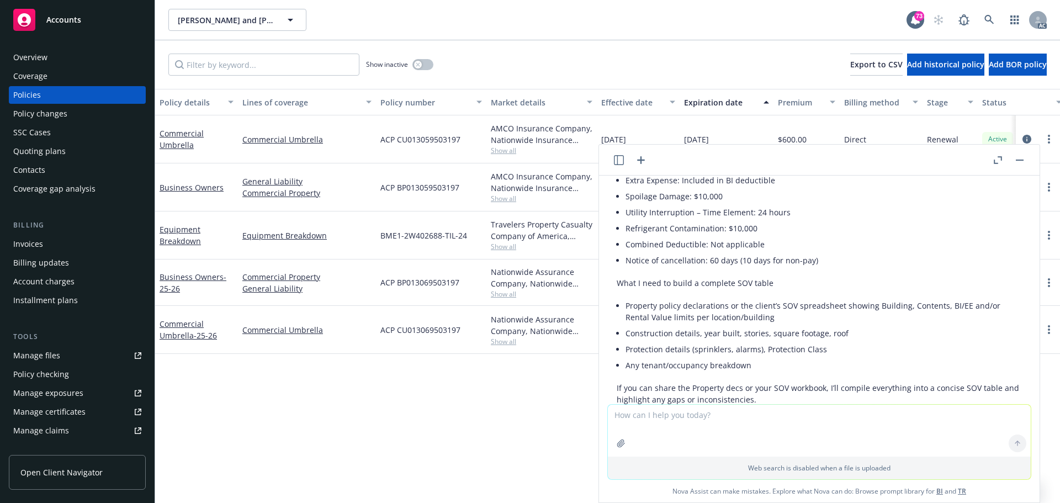
scroll to position [965, 0]
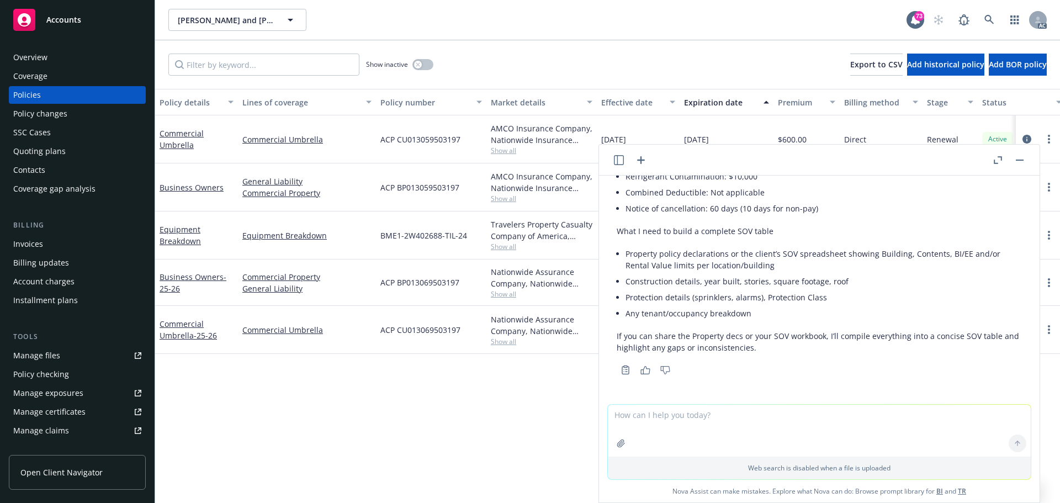
click at [622, 156] on icon "button" at bounding box center [619, 160] width 10 height 10
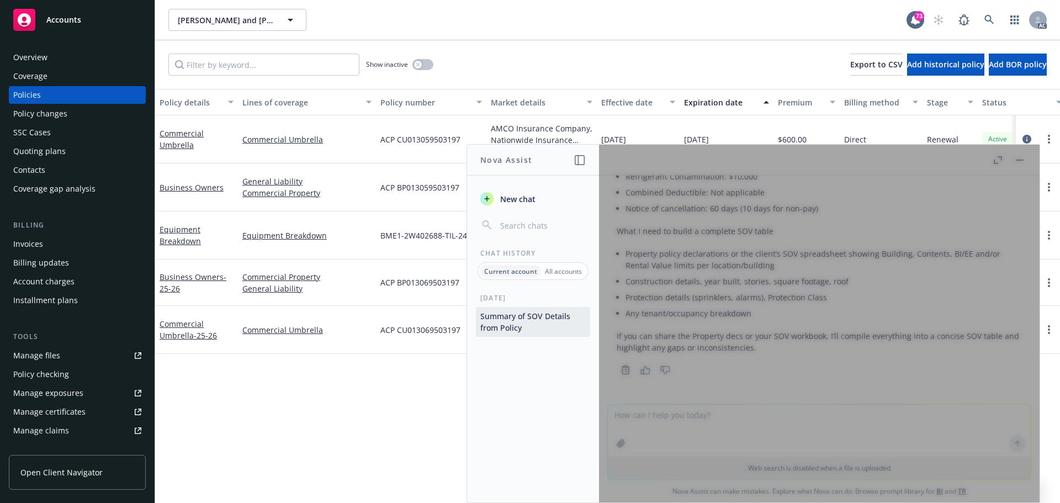
click at [553, 267] on p "All accounts" at bounding box center [563, 271] width 37 height 9
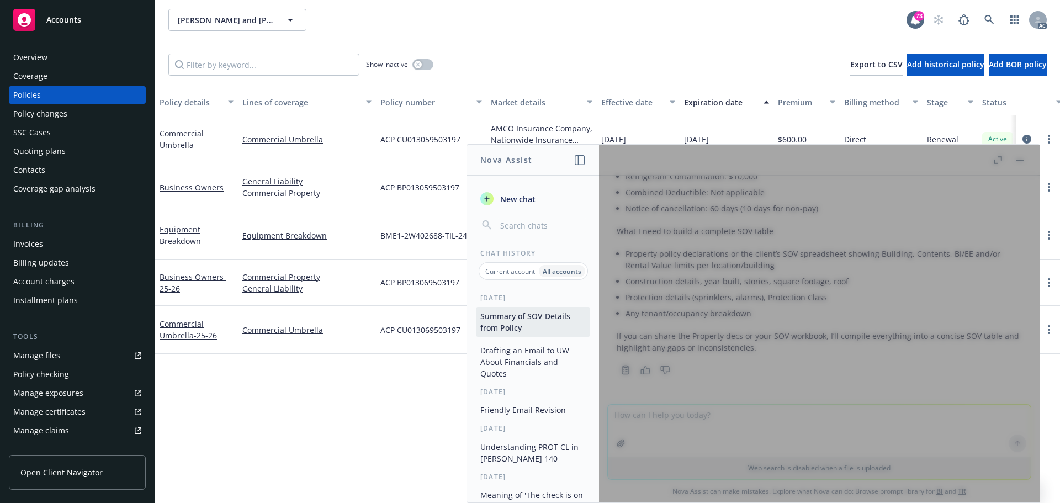
click at [536, 357] on button "Drafting an Email to UW About Financials and Quotes" at bounding box center [533, 361] width 114 height 41
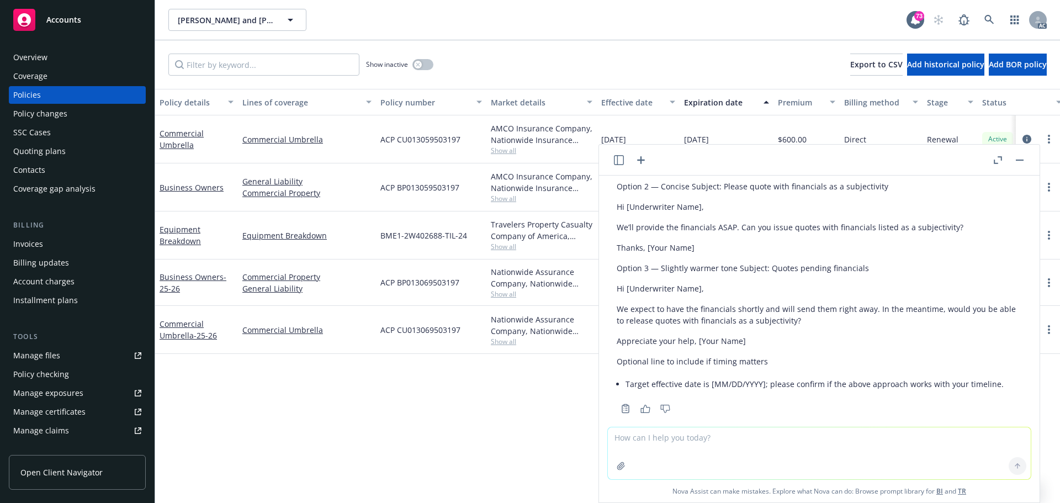
scroll to position [396, 0]
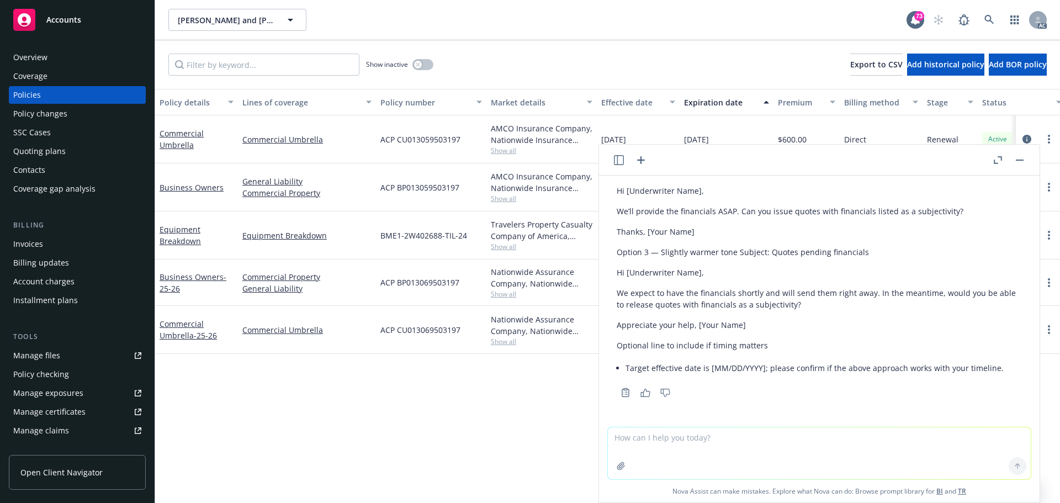
click at [709, 468] on textarea at bounding box center [819, 453] width 423 height 52
click at [663, 443] on textarea "refine" at bounding box center [819, 453] width 423 height 52
paste textarea "Regarding the SOV, we don't handle the Workbook prefill, but I have filled it t…"
type textarea "refine 'Regarding the SOV, we don't handle the Workbook prefill, but I have fil…"
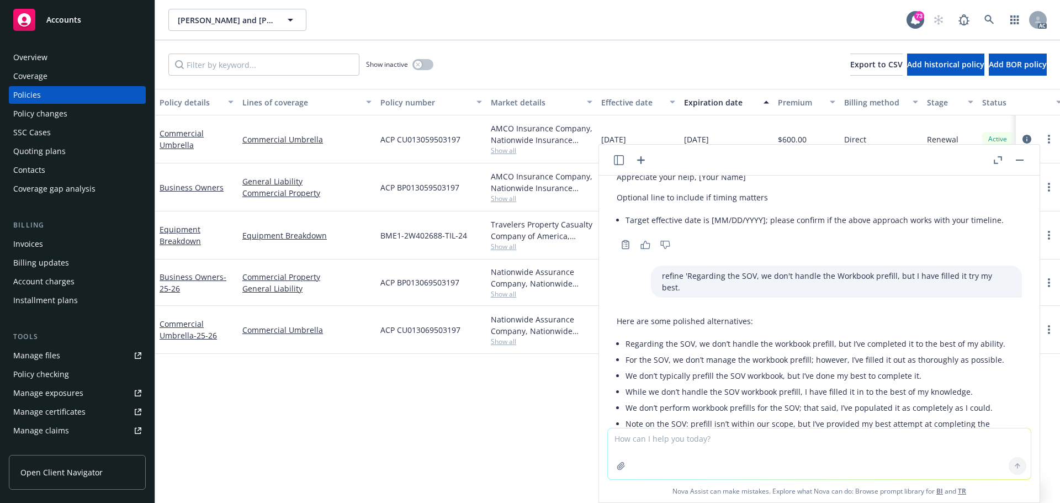
scroll to position [543, 0]
drag, startPoint x: 906, startPoint y: 336, endPoint x: 990, endPoint y: 335, distance: 83.9
click at [990, 336] on li "Regarding the SOV, we don’t handle the workbook prefill, but I’ve completed it …" at bounding box center [823, 344] width 396 height 16
copy li "to the best of my ability"
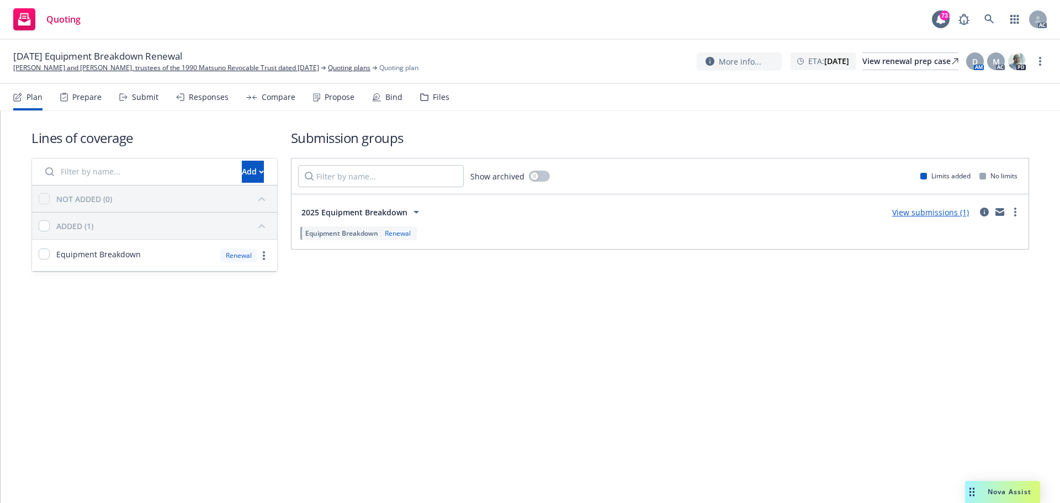
click at [138, 95] on div "Submit" at bounding box center [145, 97] width 26 height 9
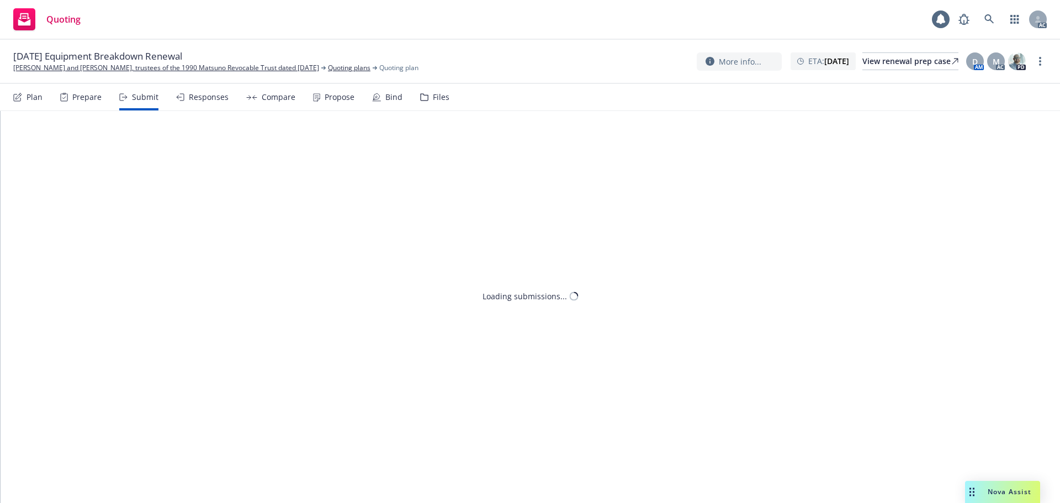
click at [142, 102] on div "Submit" at bounding box center [138, 97] width 39 height 26
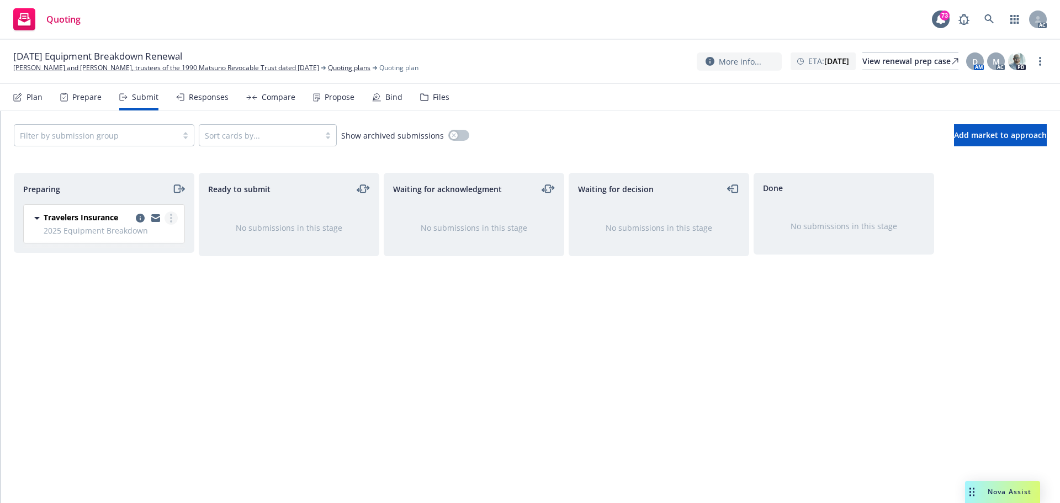
click at [171, 217] on circle "more" at bounding box center [171, 218] width 2 height 2
click at [150, 264] on span "Log acknowledgement" at bounding box center [121, 262] width 109 height 10
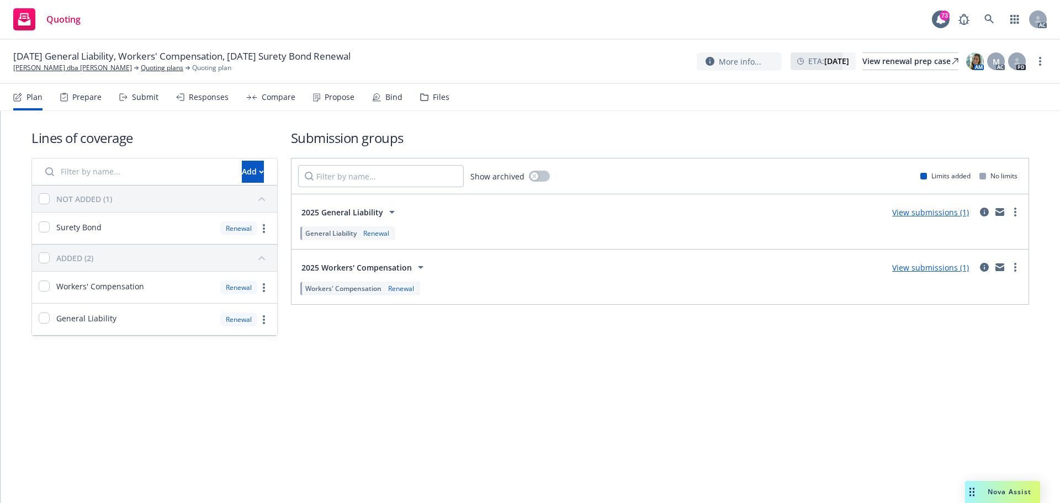
click at [121, 93] on div "Submit" at bounding box center [138, 97] width 39 height 26
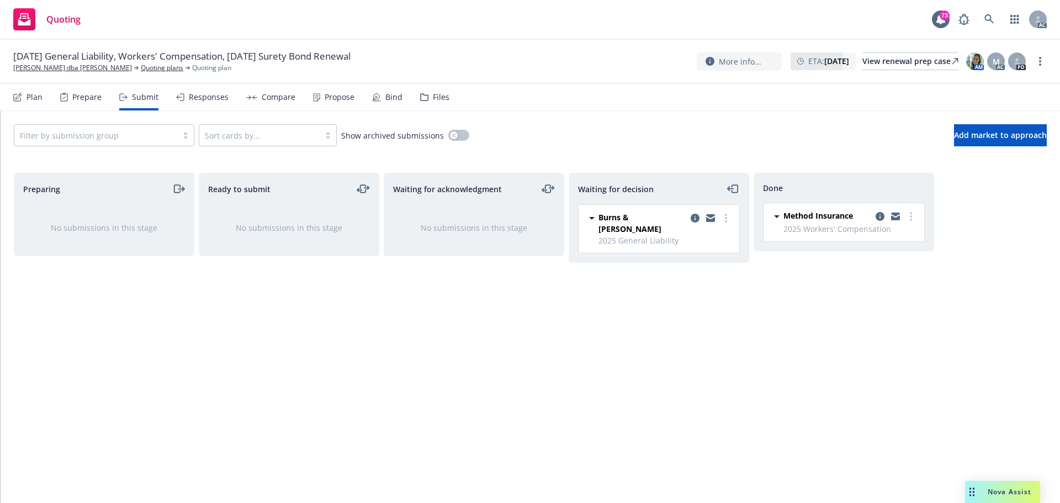
click at [326, 95] on div "Propose" at bounding box center [340, 97] width 30 height 9
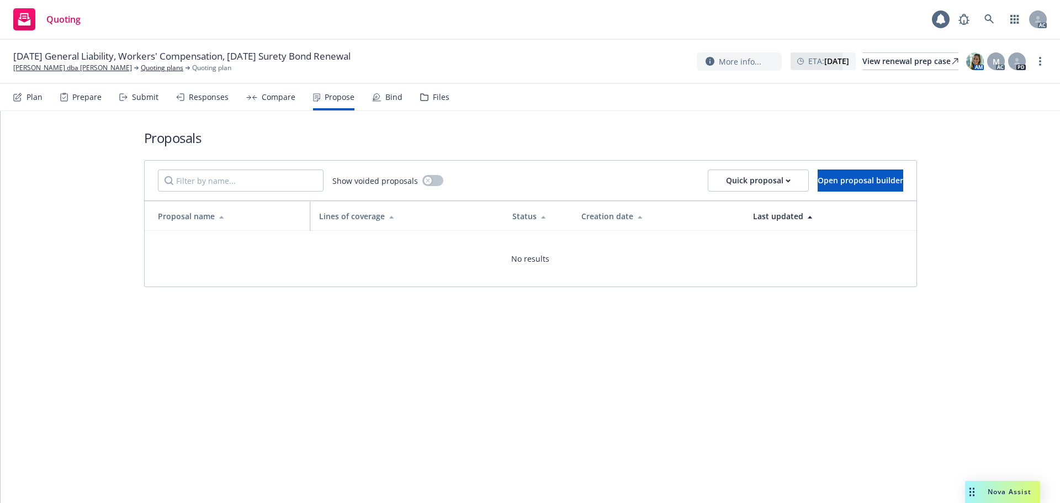
click at [195, 98] on div "Responses" at bounding box center [209, 97] width 40 height 9
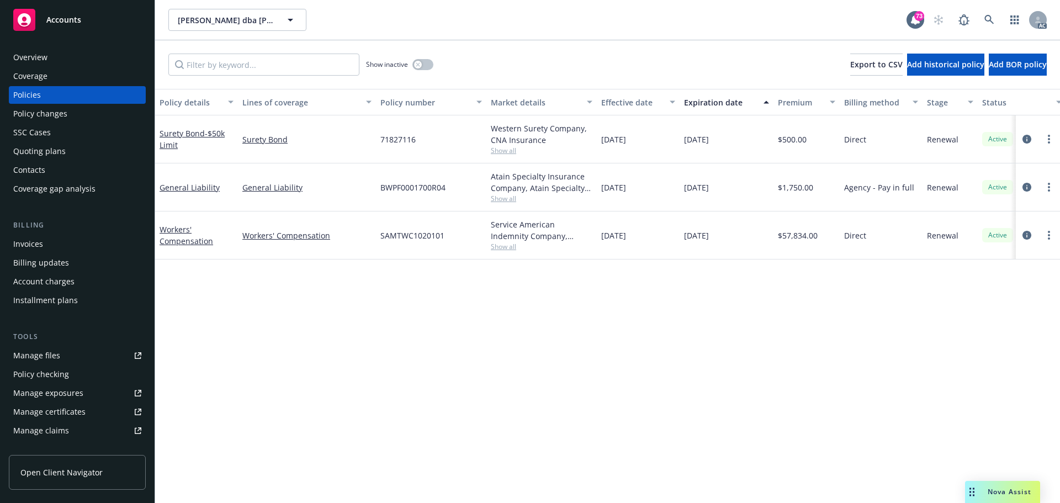
drag, startPoint x: 730, startPoint y: 141, endPoint x: 685, endPoint y: 150, distance: 45.5
click at [685, 150] on div "10/04/2025" at bounding box center [726, 139] width 94 height 48
copy span "10/04/2025"
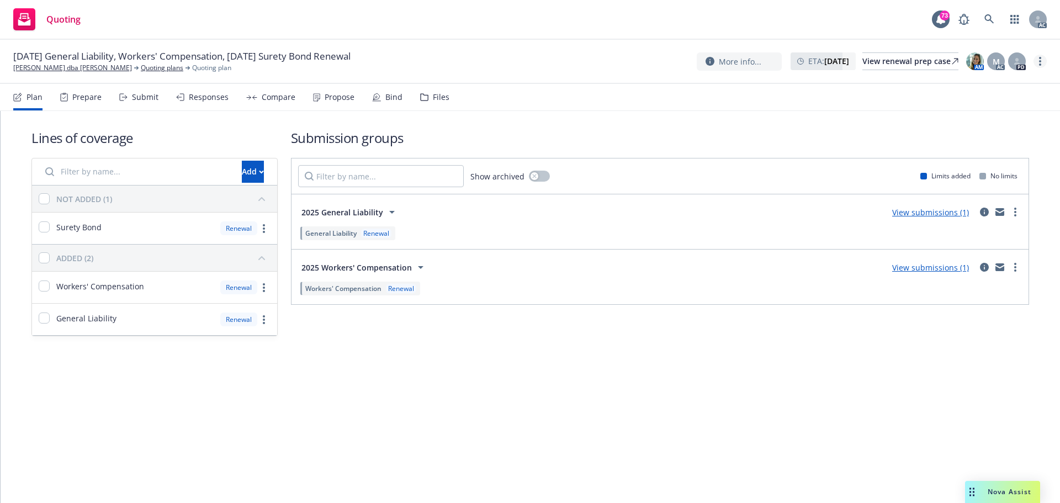
click at [1042, 63] on link "more" at bounding box center [1039, 61] width 13 height 13
click at [998, 83] on link "Copy logging email" at bounding box center [984, 84] width 123 height 22
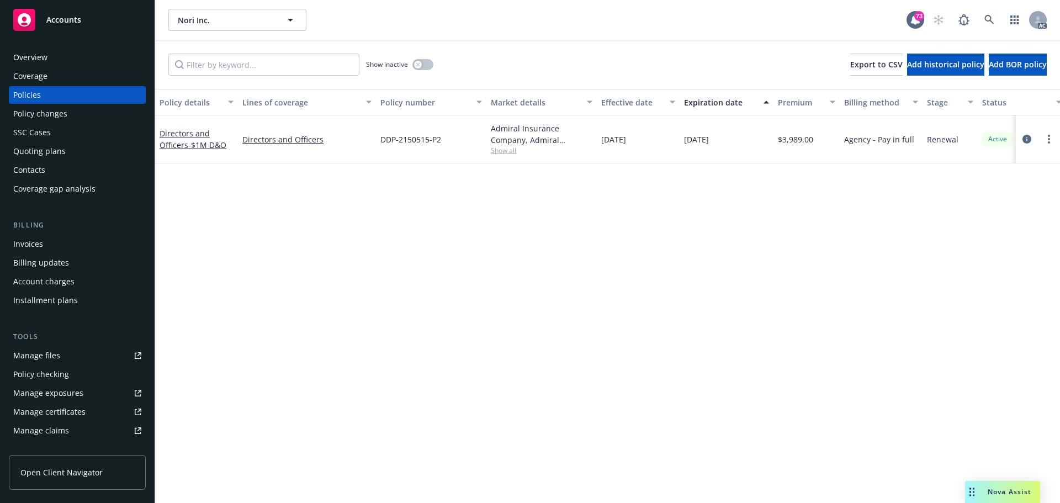
click at [549, 261] on div "Policy details Lines of coverage Policy number Market details Effective date Ex…" at bounding box center [607, 296] width 905 height 414
click at [1028, 139] on icon "circleInformation" at bounding box center [1026, 139] width 9 height 9
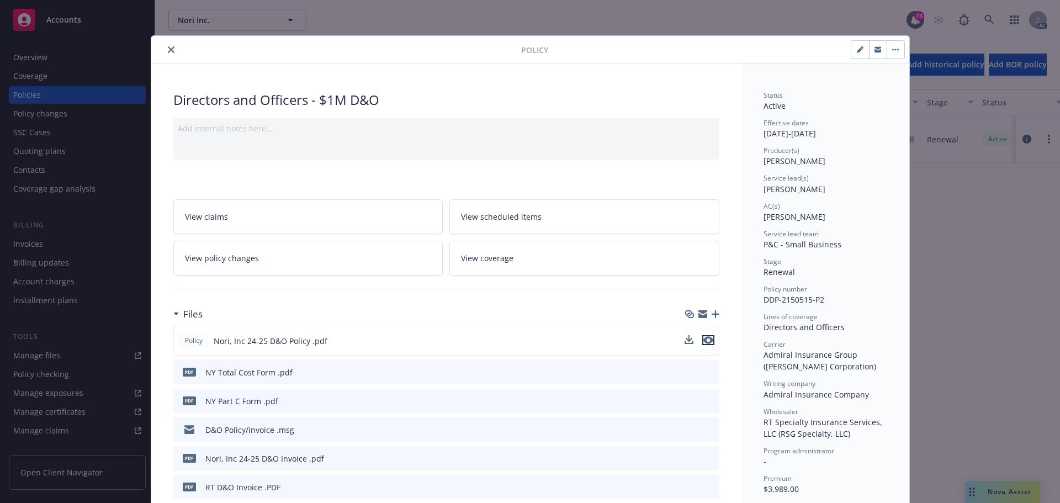
click at [705, 341] on icon "preview file" at bounding box center [708, 340] width 10 height 8
click at [168, 49] on icon "close" at bounding box center [171, 49] width 7 height 7
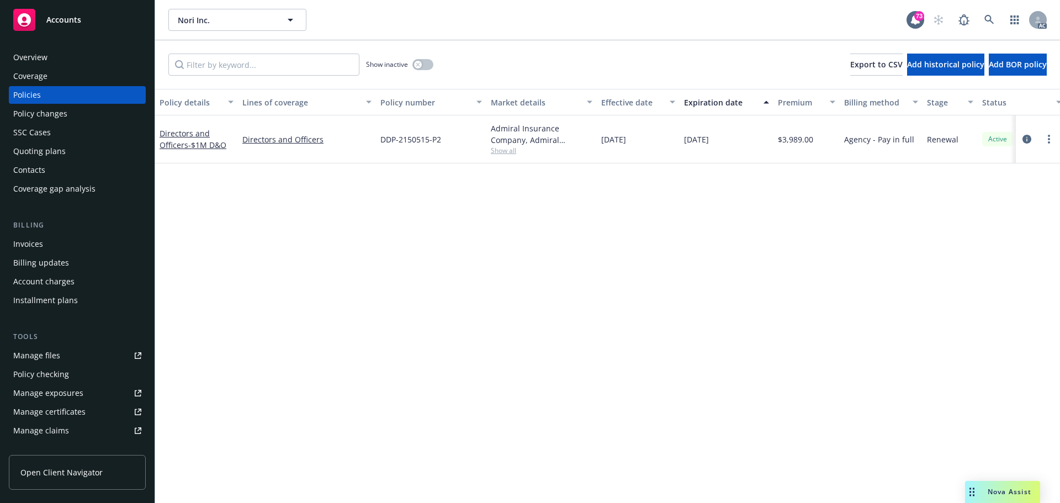
click at [1011, 493] on span "Nova Assist" at bounding box center [1009, 491] width 44 height 9
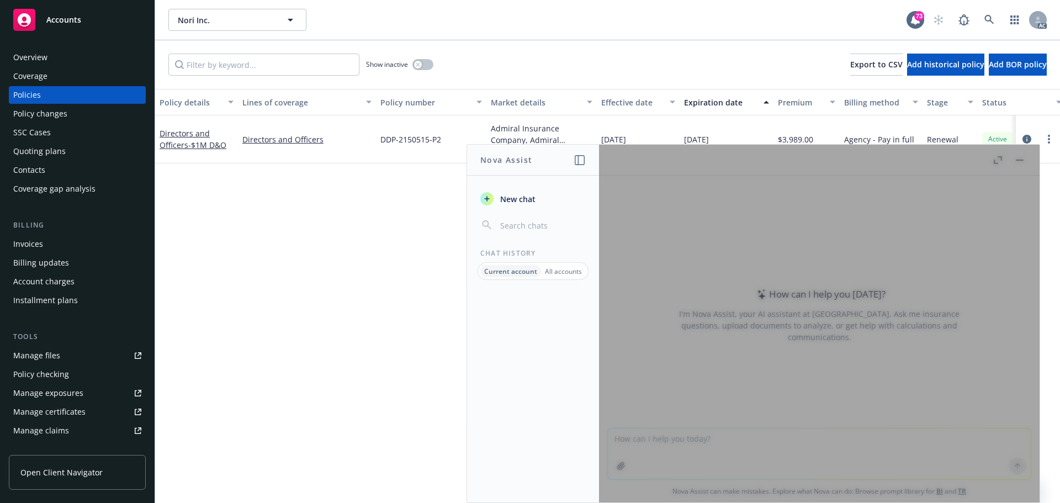
click at [579, 163] on icon "button" at bounding box center [580, 160] width 10 height 10
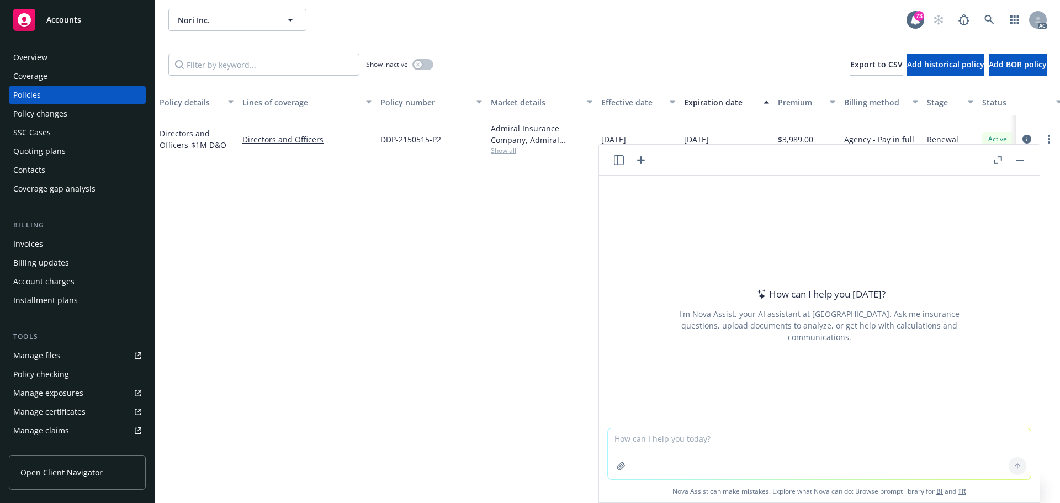
click at [790, 460] on textarea at bounding box center [819, 453] width 423 height 51
click at [712, 440] on textarea "Is the" at bounding box center [819, 453] width 423 height 52
paste textarea "cap table"
click at [777, 447] on textarea "Is the cap table and" at bounding box center [819, 453] width 423 height 52
paste textarea "org chart"
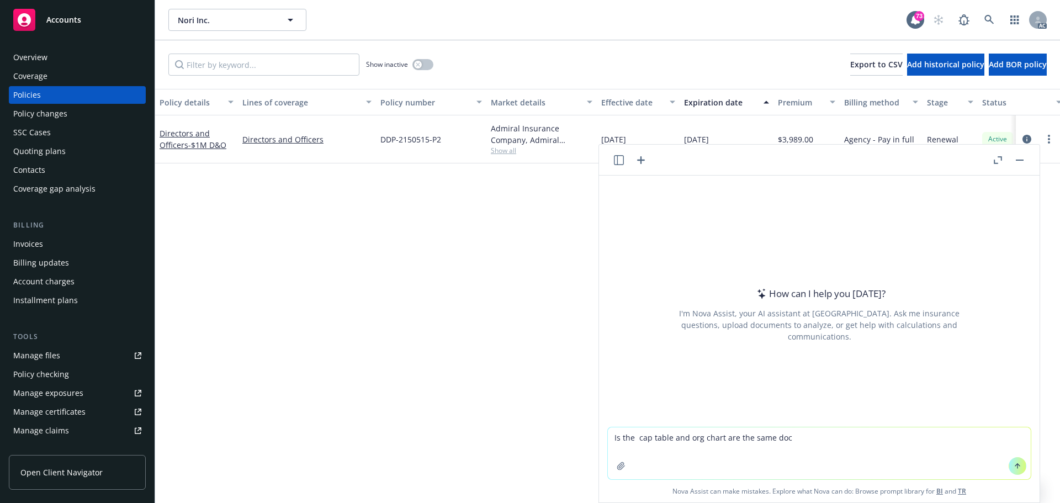
type textarea "Is the cap table and org chart are the same doc?"
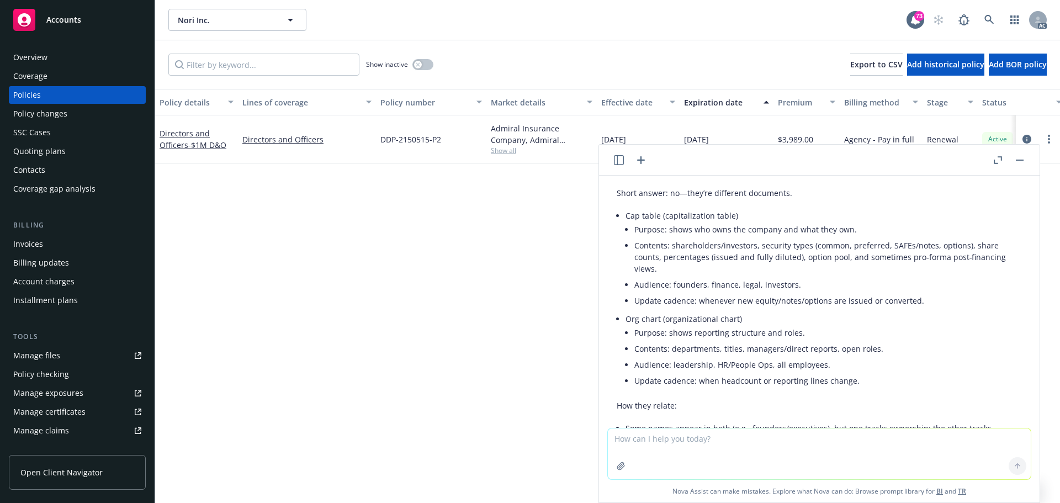
scroll to position [55, 0]
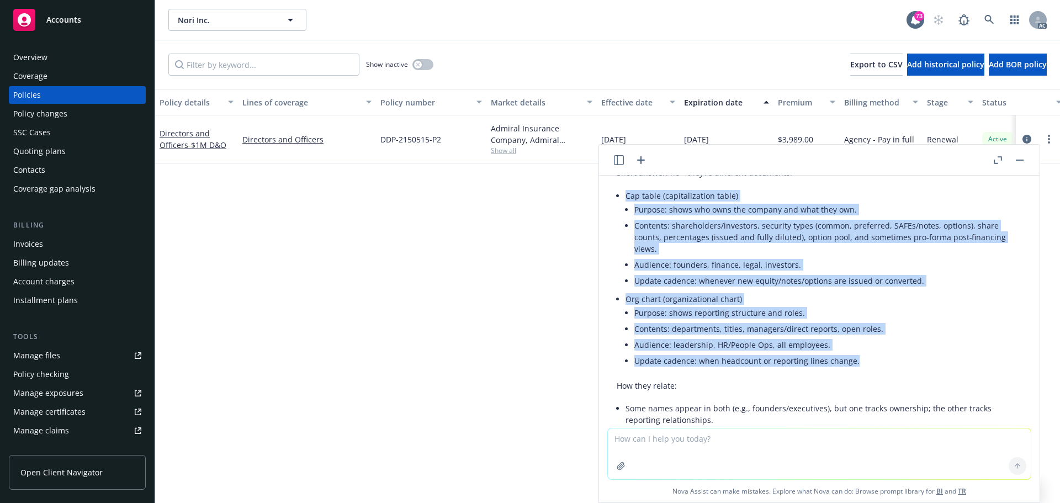
drag, startPoint x: 859, startPoint y: 357, endPoint x: 616, endPoint y: 201, distance: 288.7
click at [625, 201] on ul "Cap table (capitalization table) Purpose: shows who owns the company and what t…" at bounding box center [823, 279] width 396 height 183
copy ul "Cap table (capitalization table) Purpose: shows who owns the company and what t…"
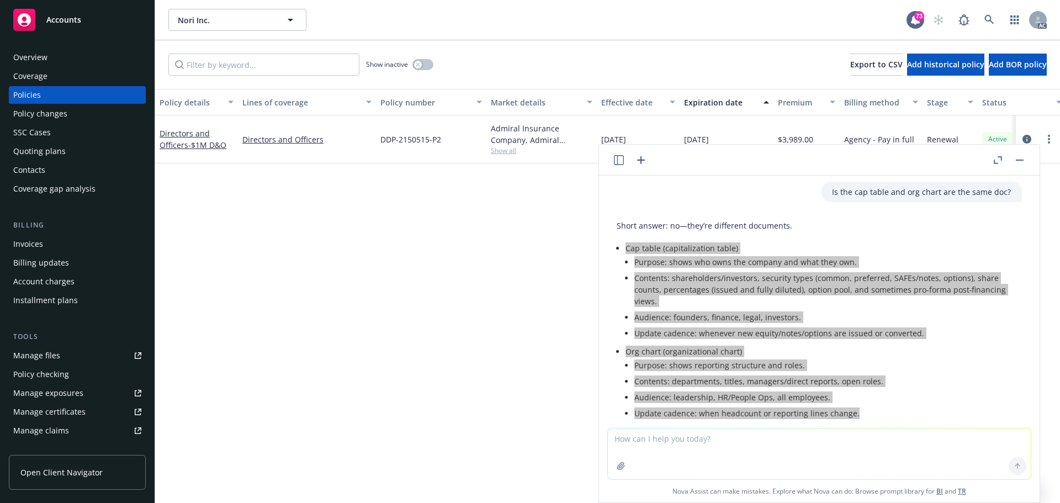
scroll to position [0, 0]
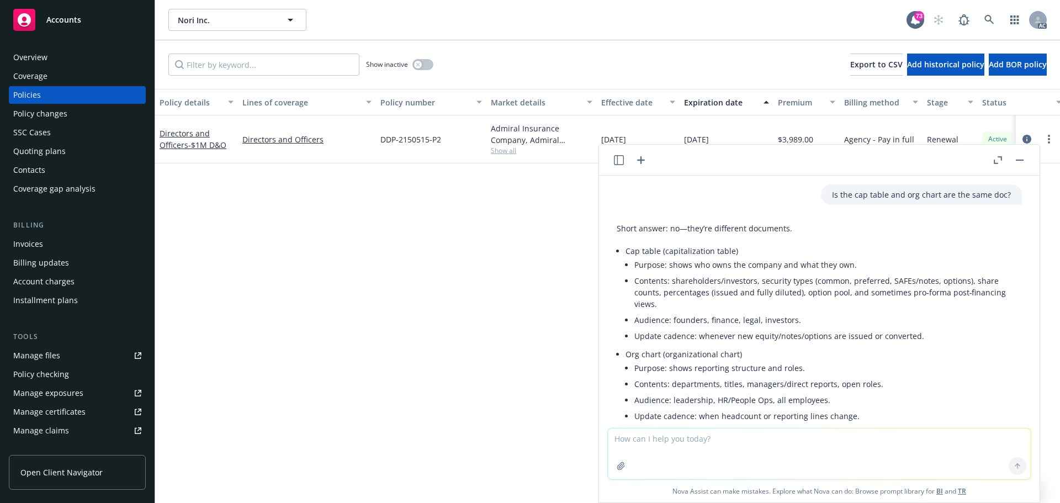
click at [460, 239] on div "Policy details Lines of coverage Policy number Market details Effective date Ex…" at bounding box center [607, 296] width 905 height 414
click at [406, 293] on div "Policy details Lines of coverage Policy number Market details Effective date Ex…" at bounding box center [607, 296] width 905 height 414
drag, startPoint x: 1023, startPoint y: 158, endPoint x: 554, endPoint y: 168, distance: 469.2
click at [1023, 158] on button "button" at bounding box center [1019, 159] width 13 height 13
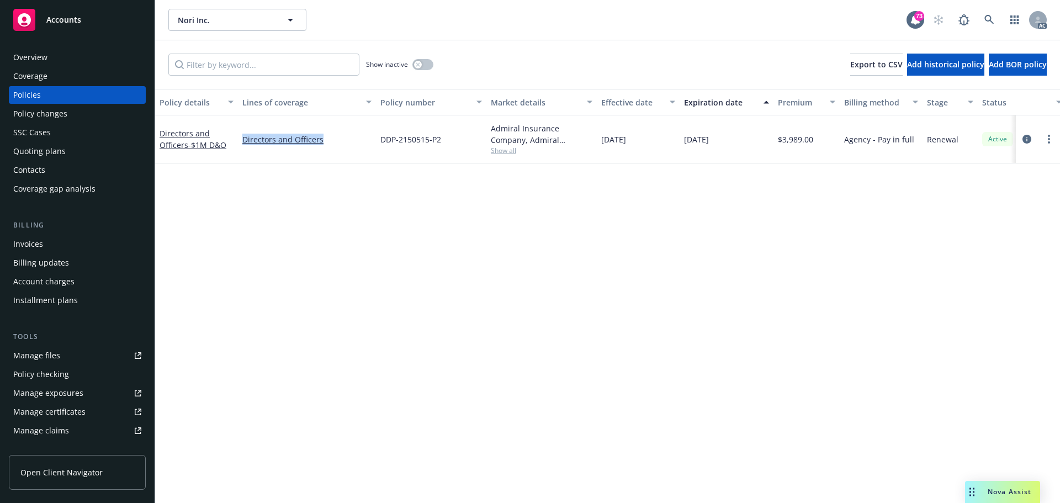
drag, startPoint x: 332, startPoint y: 142, endPoint x: 241, endPoint y: 147, distance: 91.2
click at [241, 147] on div "Directors and Officers" at bounding box center [307, 139] width 138 height 48
copy link "Directors and Officers"
drag, startPoint x: 734, startPoint y: 140, endPoint x: 682, endPoint y: 145, distance: 52.7
click at [682, 145] on div "12/05/2025" at bounding box center [726, 139] width 94 height 48
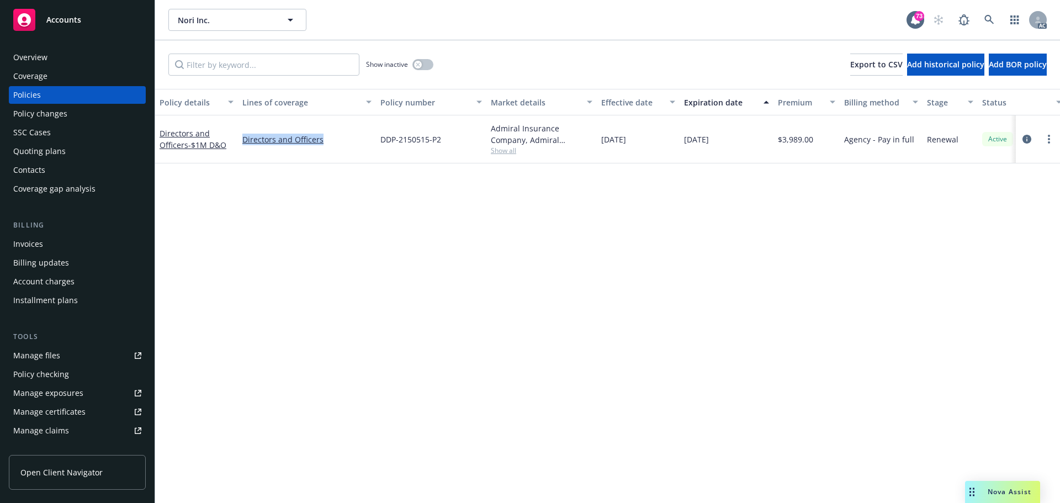
copy span "12/05/2025"
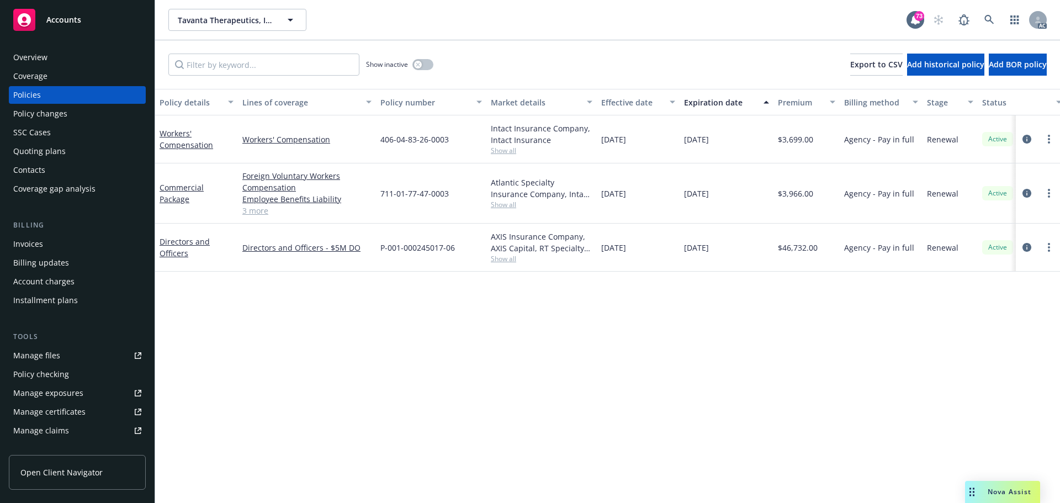
click at [987, 492] on div "Nova Assist" at bounding box center [1009, 491] width 61 height 9
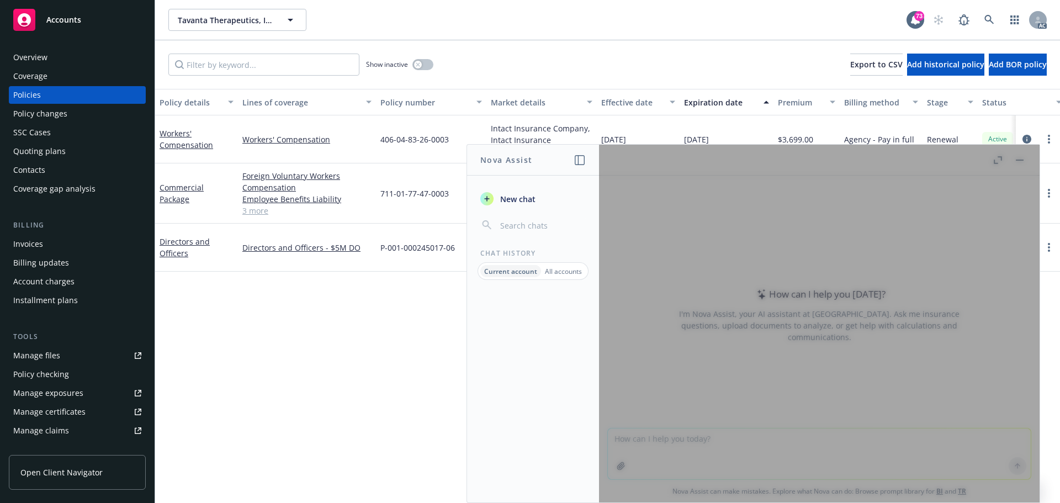
click at [580, 157] on icon "button" at bounding box center [580, 160] width 10 height 10
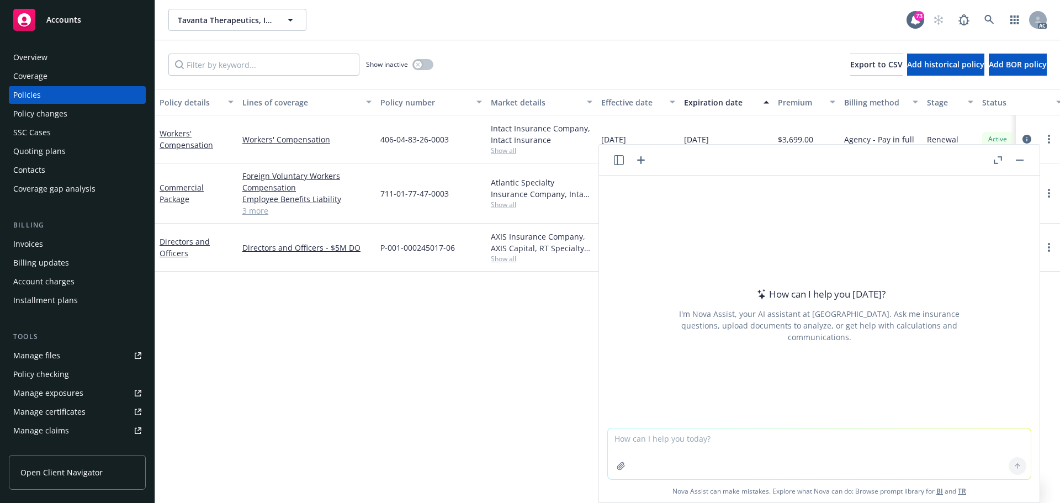
click at [619, 465] on icon "button" at bounding box center [620, 465] width 9 height 9
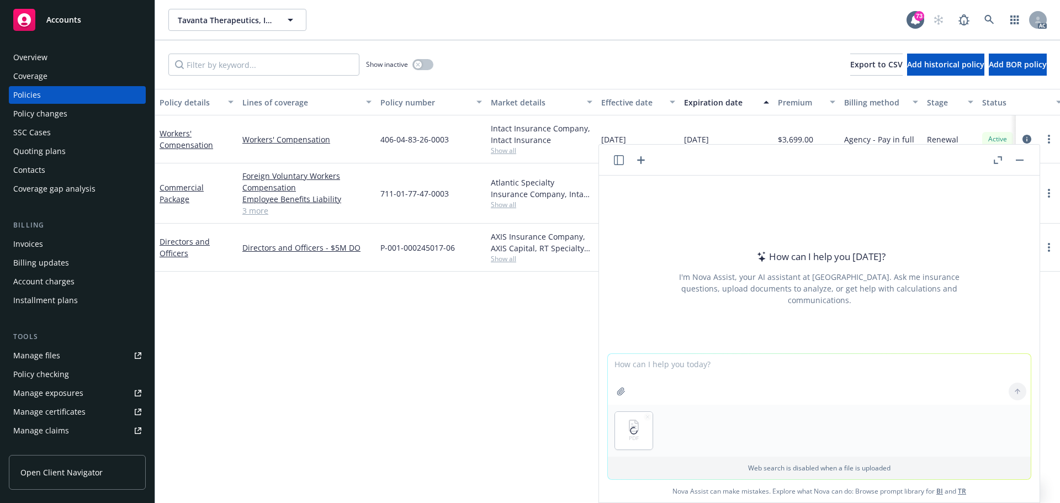
click at [698, 365] on textarea at bounding box center [819, 379] width 423 height 51
click at [699, 370] on textarea at bounding box center [819, 379] width 423 height 51
click at [834, 368] on textarea "draft an email per the request in this file," at bounding box center [819, 379] width 423 height 52
type textarea "draft an email per the request in this file, simple"
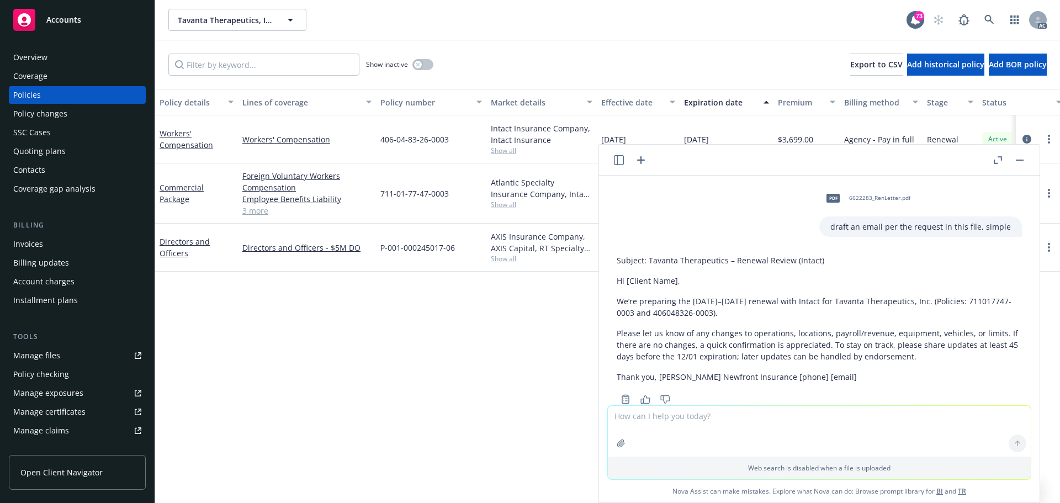
scroll to position [28, 0]
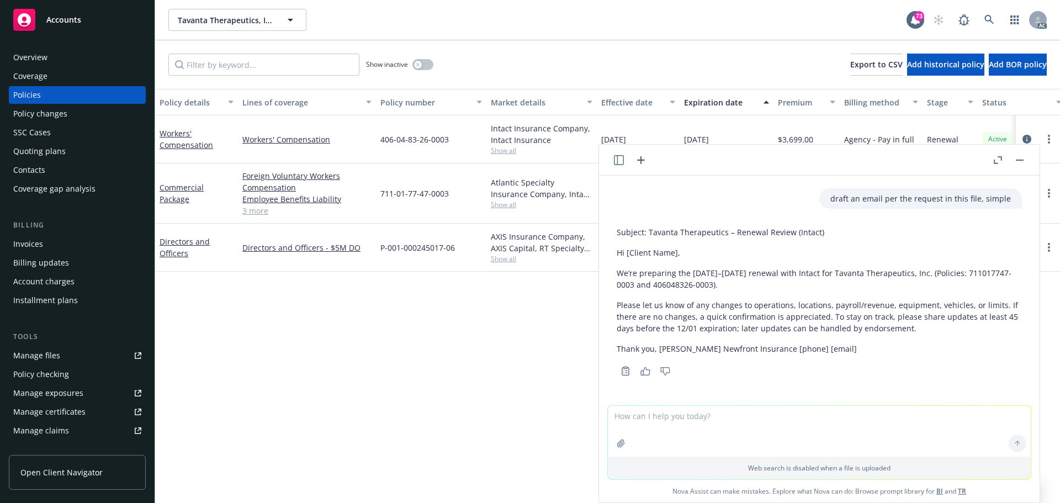
drag, startPoint x: 622, startPoint y: 275, endPoint x: 861, endPoint y: 348, distance: 249.8
click at [861, 348] on div "Subject: Tavanta Therapeutics – Renewal Review (Intact) Hi [Client Name], We’re…" at bounding box center [818, 290] width 405 height 137
copy div "We’re preparing the [DATE]–[DATE] renewal with Intact for Tavanta Therapeutics,…"
click at [363, 333] on div "Policy details Lines of coverage Policy number Market details Effective date Ex…" at bounding box center [607, 296] width 905 height 414
click at [1020, 162] on button "button" at bounding box center [1019, 159] width 13 height 13
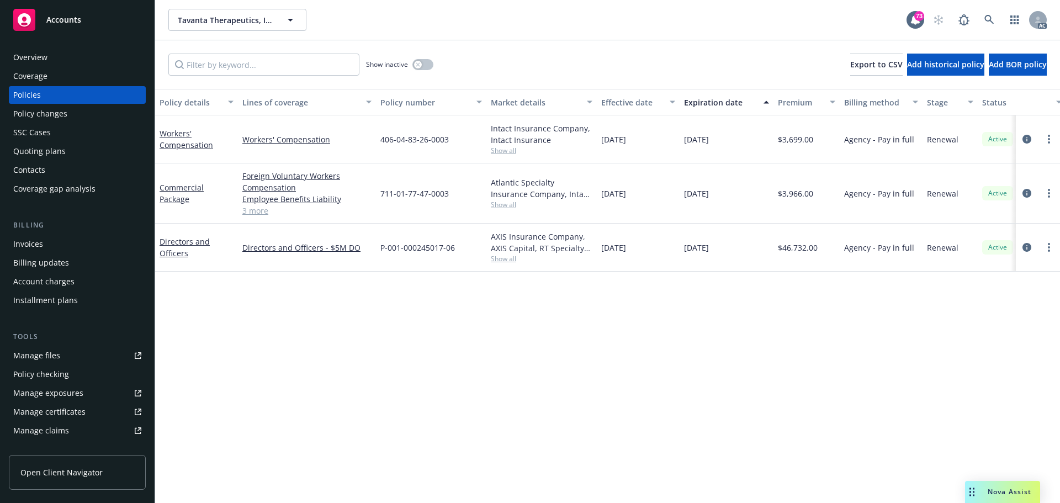
click at [47, 56] on div "Overview" at bounding box center [77, 58] width 128 height 18
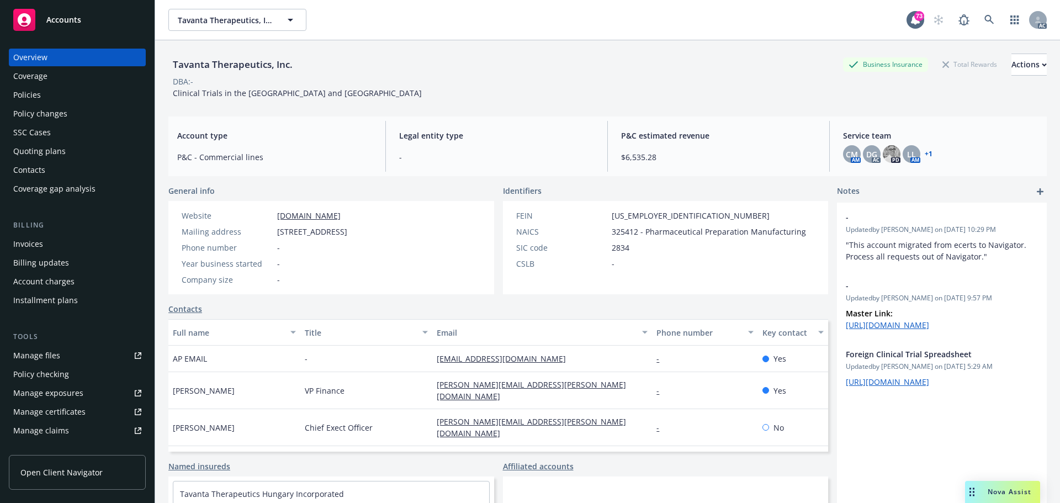
click at [1005, 486] on div "Nova Assist" at bounding box center [1002, 492] width 75 height 22
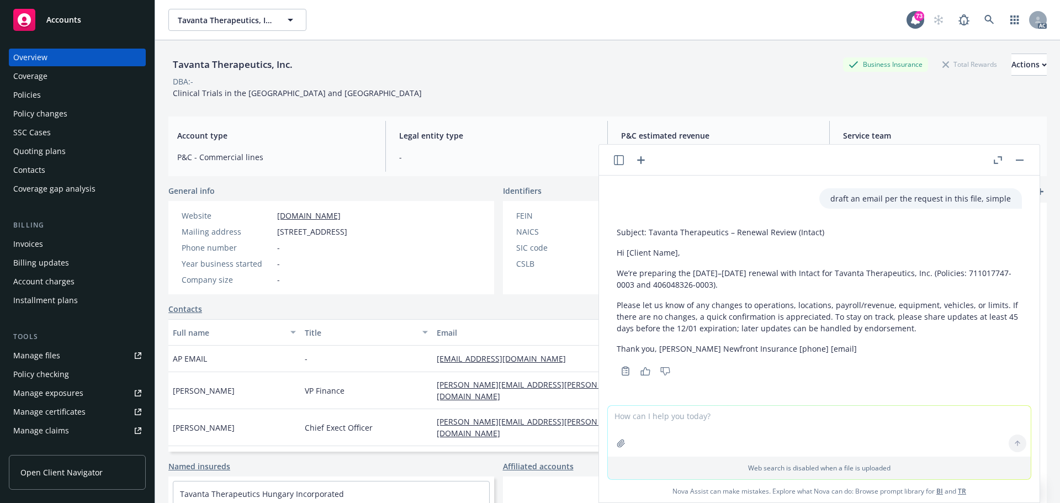
click at [718, 431] on textarea at bounding box center [819, 431] width 423 height 51
type textarea "t"
type textarea "copy the file wording"
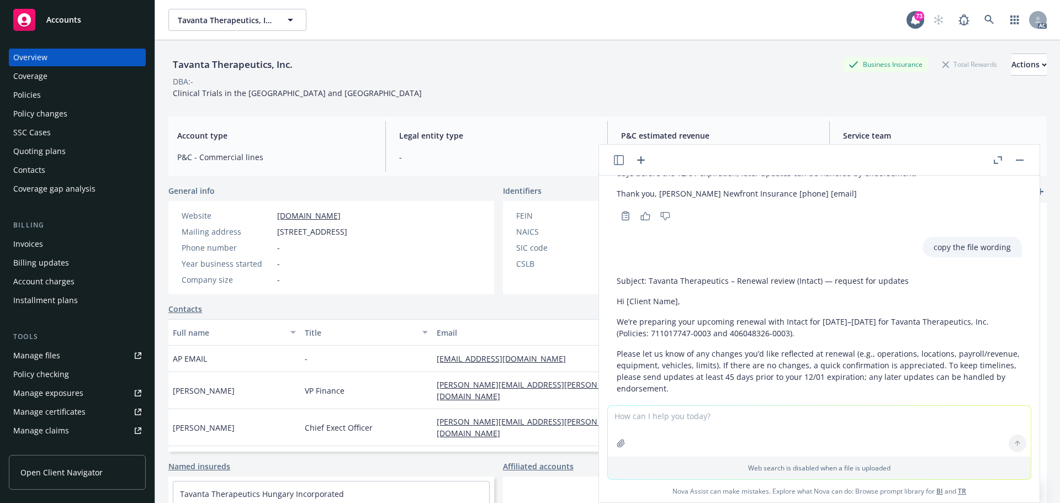
scroll to position [243, 0]
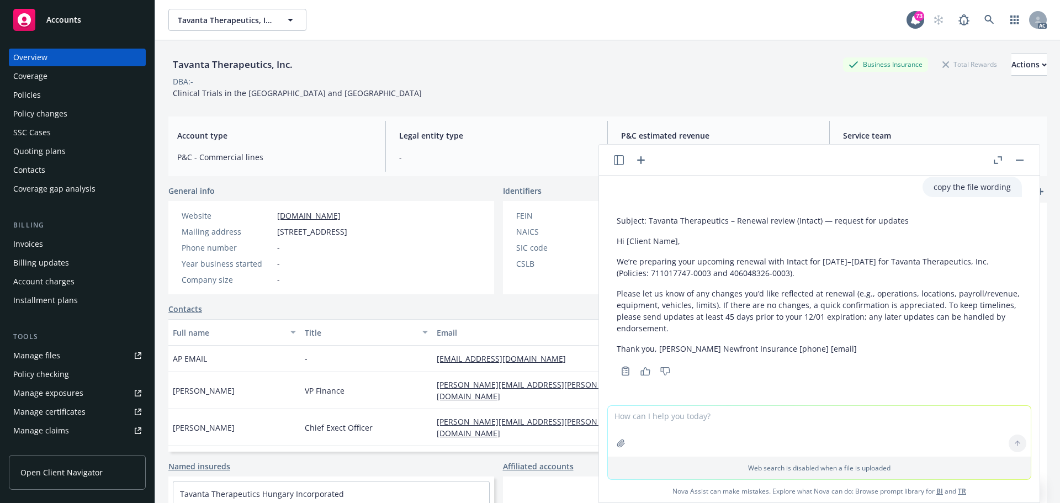
click at [1030, 161] on header at bounding box center [819, 160] width 440 height 31
click at [1018, 160] on icon "button" at bounding box center [1020, 160] width 8 height 1
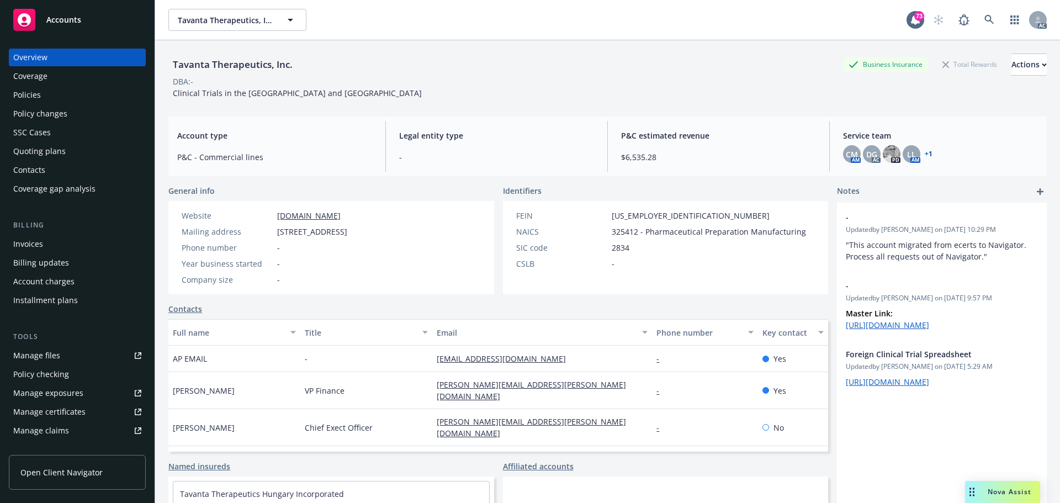
click at [44, 89] on div "Policies" at bounding box center [77, 95] width 128 height 18
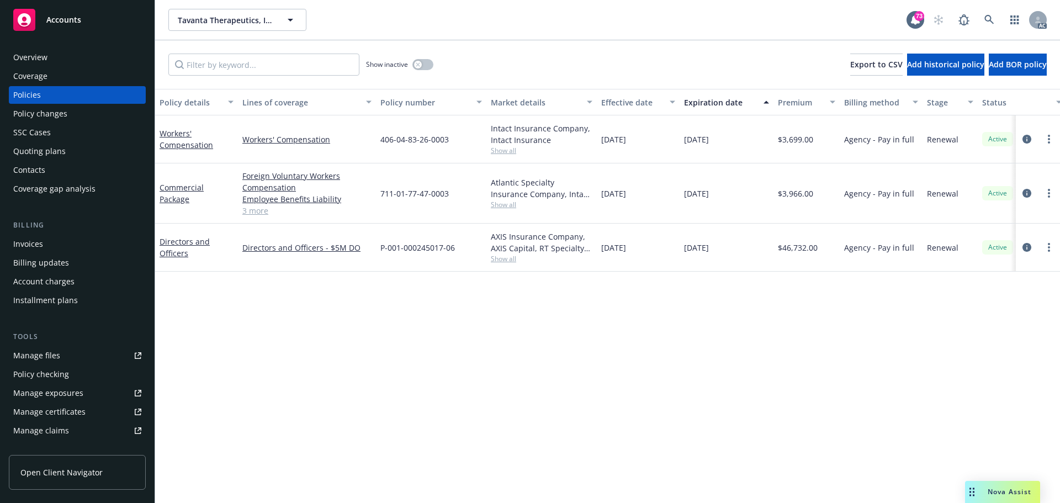
click at [694, 325] on div "Policy details Lines of coverage Policy number Market details Effective date Ex…" at bounding box center [607, 296] width 905 height 414
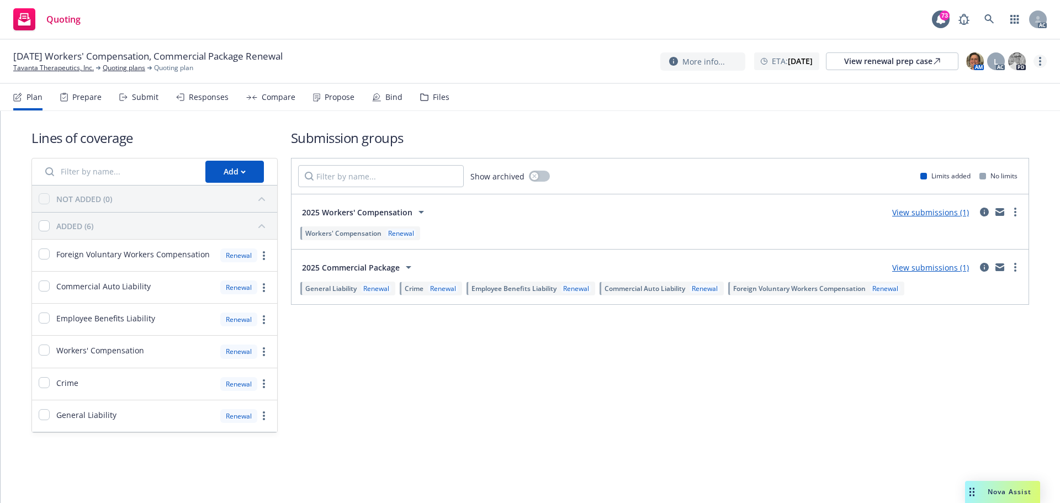
click at [1043, 63] on link "more" at bounding box center [1039, 61] width 13 height 13
click at [998, 82] on link "Copy logging email" at bounding box center [984, 84] width 123 height 22
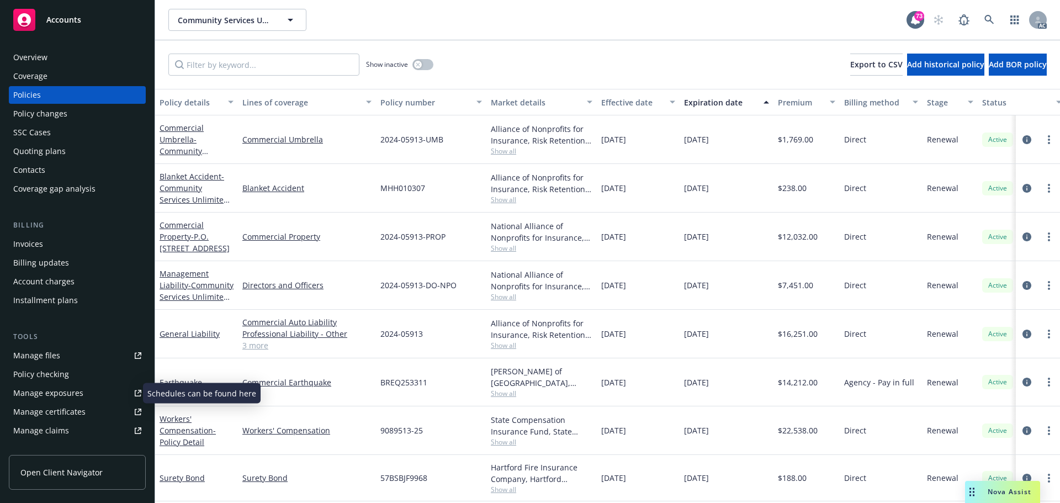
click at [45, 390] on div "Manage exposures" at bounding box center [48, 393] width 70 height 18
click at [46, 356] on div "Manage files" at bounding box center [36, 356] width 47 height 18
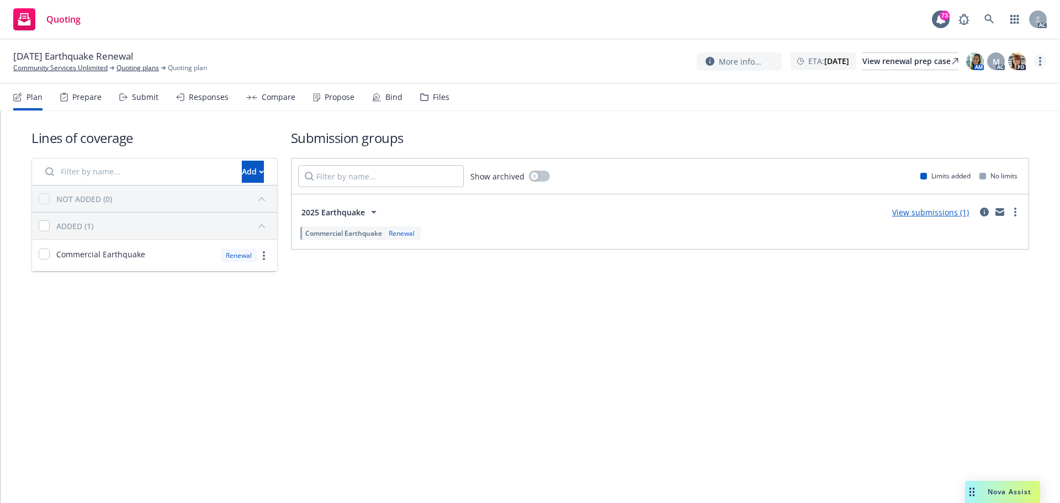
click at [1043, 62] on link "more" at bounding box center [1039, 61] width 13 height 13
click at [993, 84] on link "Copy logging email" at bounding box center [984, 84] width 123 height 22
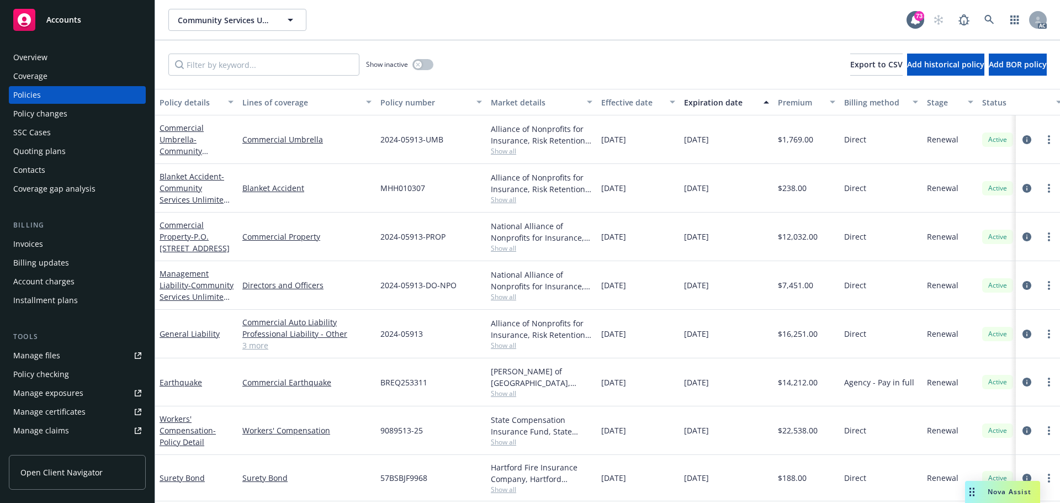
click at [25, 57] on div "Overview" at bounding box center [30, 58] width 34 height 18
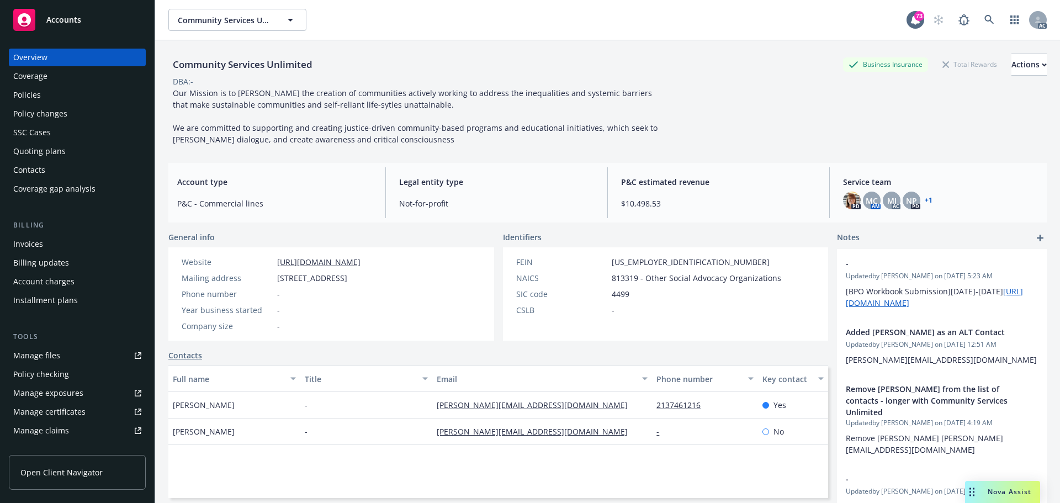
scroll to position [55, 0]
